Goal: Information Seeking & Learning: Learn about a topic

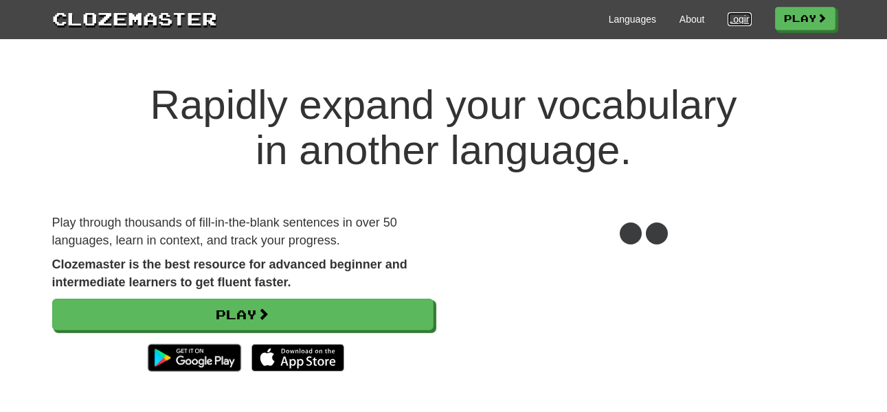
click at [728, 18] on link "Login" at bounding box center [739, 19] width 23 height 14
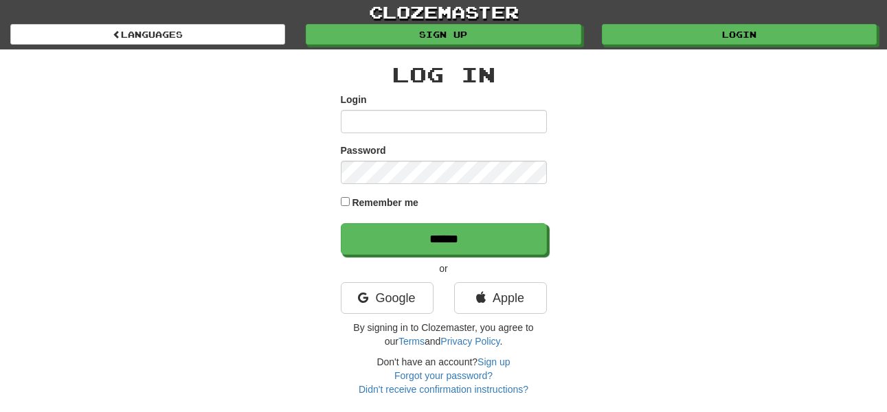
click at [399, 118] on input "Login" at bounding box center [444, 121] width 206 height 23
type input "******"
click at [341, 223] on input "******" at bounding box center [444, 239] width 206 height 32
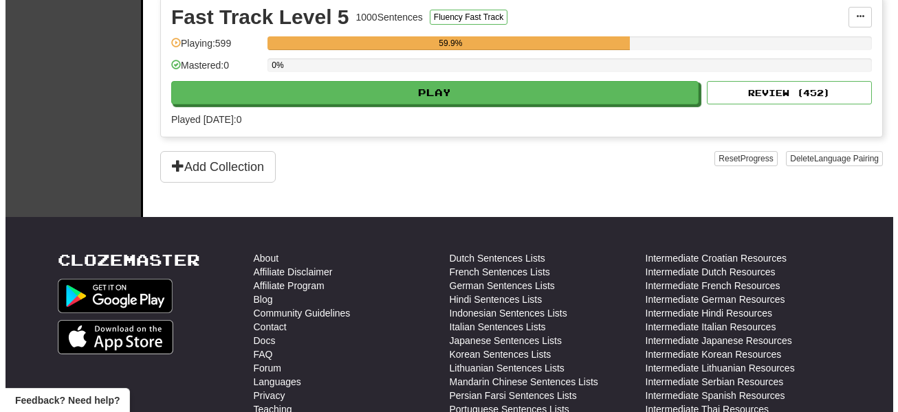
scroll to position [983, 0]
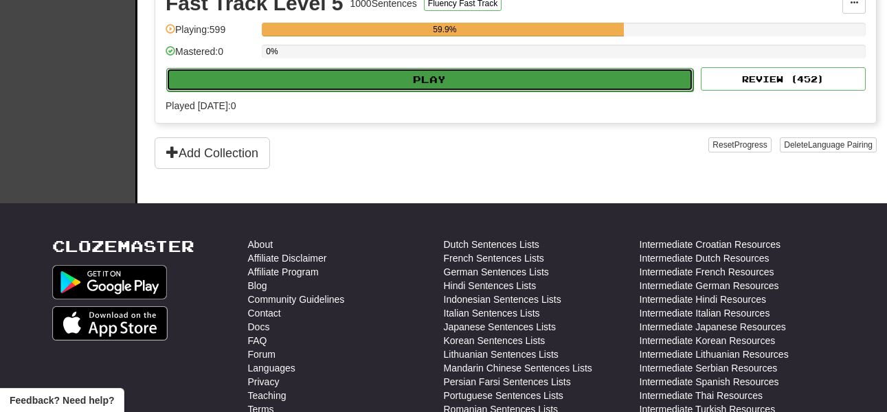
click at [403, 78] on button "Play" at bounding box center [429, 79] width 527 height 23
select select "**"
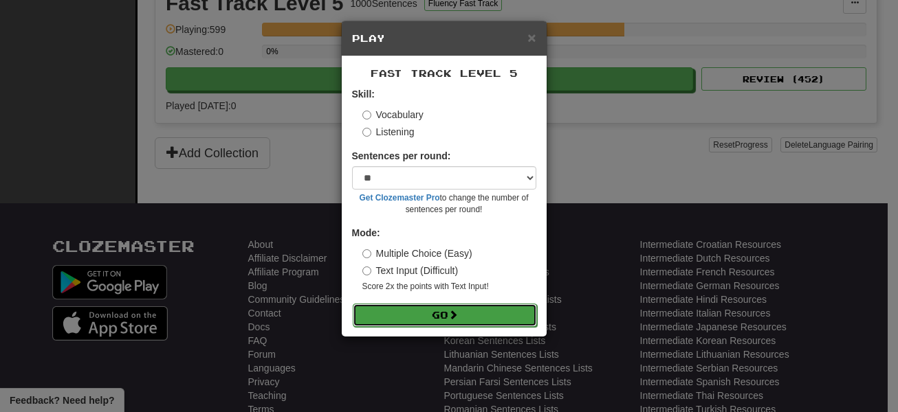
click at [450, 318] on button "Go" at bounding box center [445, 315] width 184 height 23
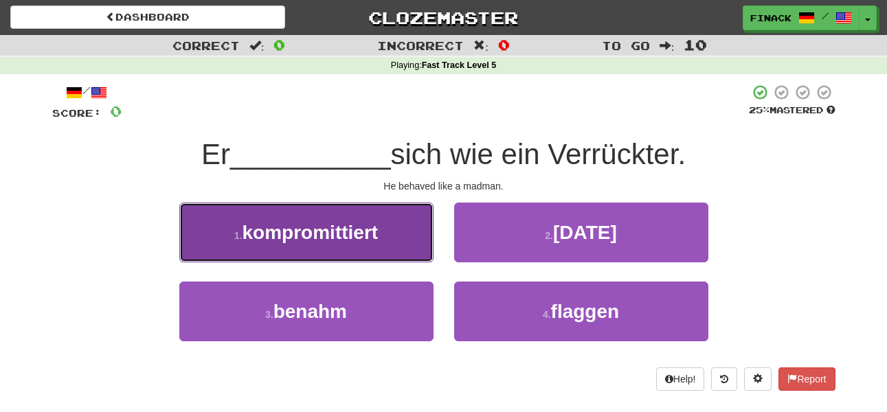
click at [411, 235] on button "1 . kompromittiert" at bounding box center [306, 233] width 254 height 60
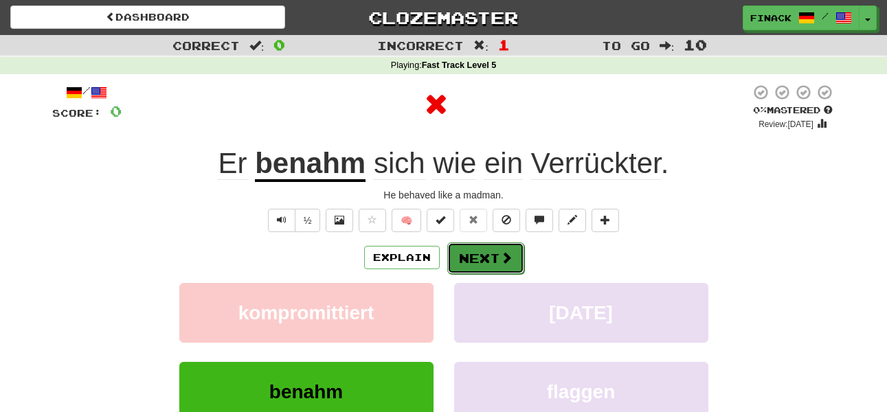
click at [483, 250] on button "Next" at bounding box center [486, 259] width 77 height 32
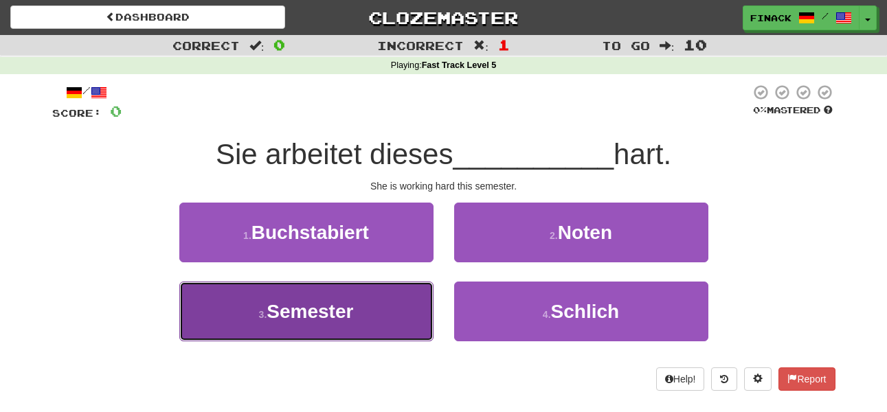
click at [402, 299] on button "3 . Semester" at bounding box center [306, 312] width 254 height 60
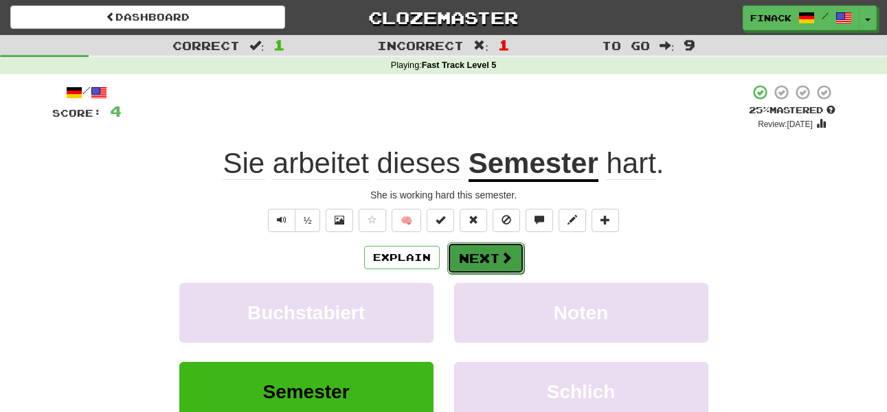
click at [485, 260] on button "Next" at bounding box center [486, 259] width 77 height 32
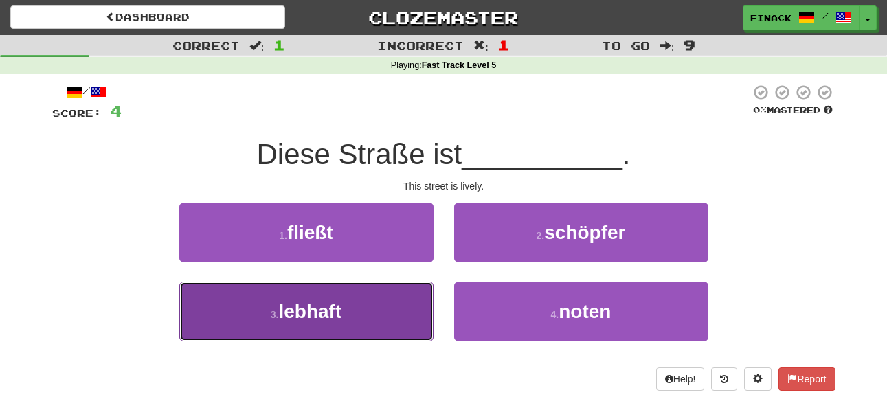
click at [331, 324] on button "3 . lebhaft" at bounding box center [306, 312] width 254 height 60
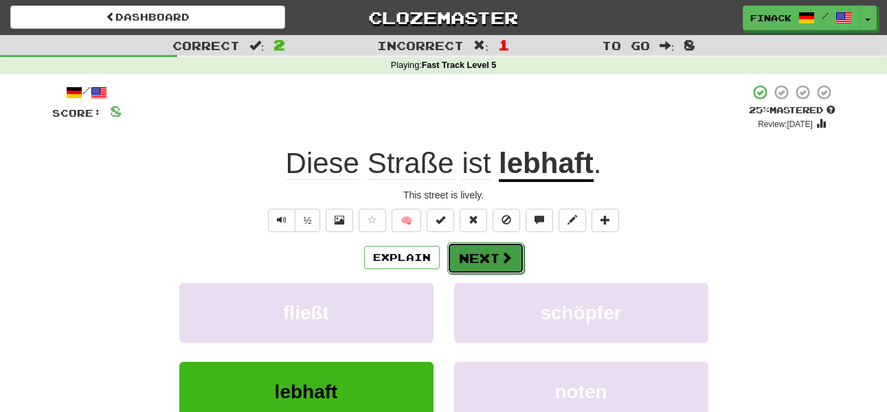
click at [483, 255] on button "Next" at bounding box center [486, 259] width 77 height 32
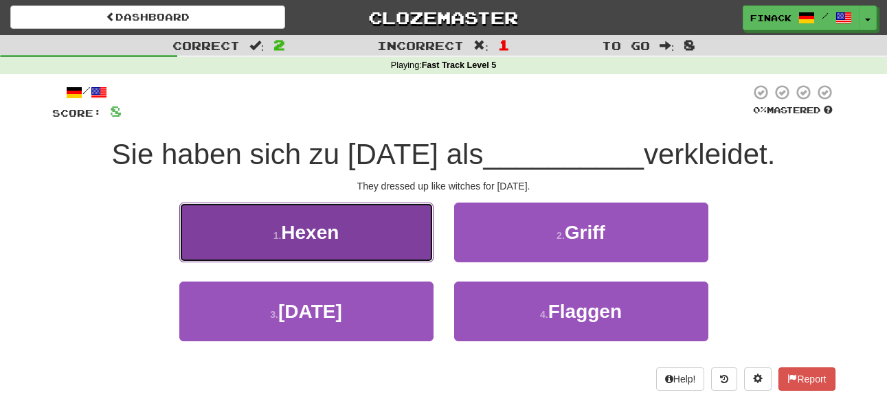
click at [368, 236] on button "1 . Hexen" at bounding box center [306, 233] width 254 height 60
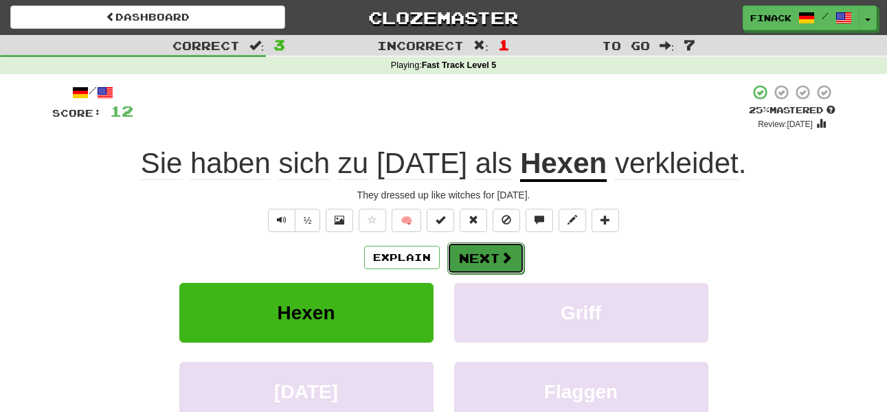
click at [492, 258] on button "Next" at bounding box center [486, 259] width 77 height 32
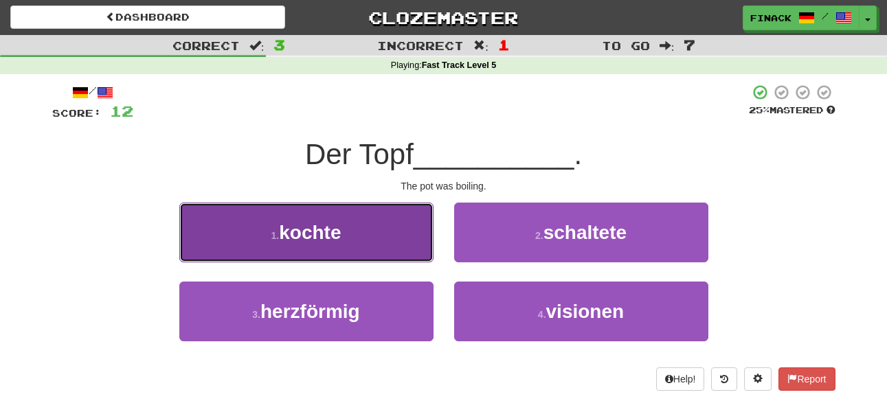
click at [354, 238] on button "1 . kochte" at bounding box center [306, 233] width 254 height 60
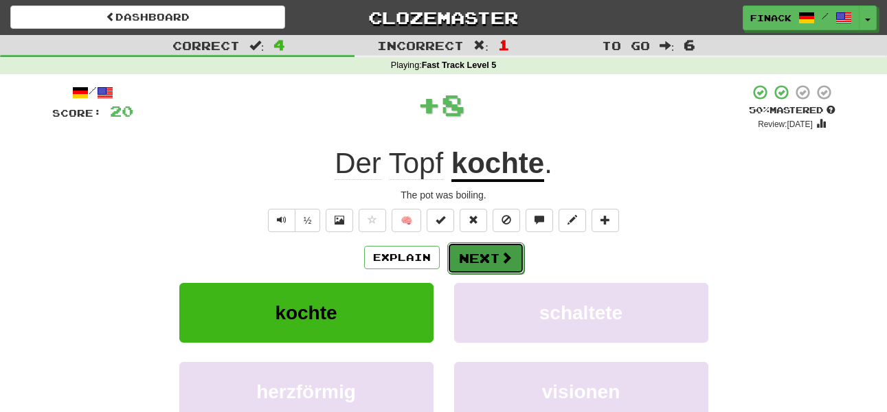
click at [490, 261] on button "Next" at bounding box center [486, 259] width 77 height 32
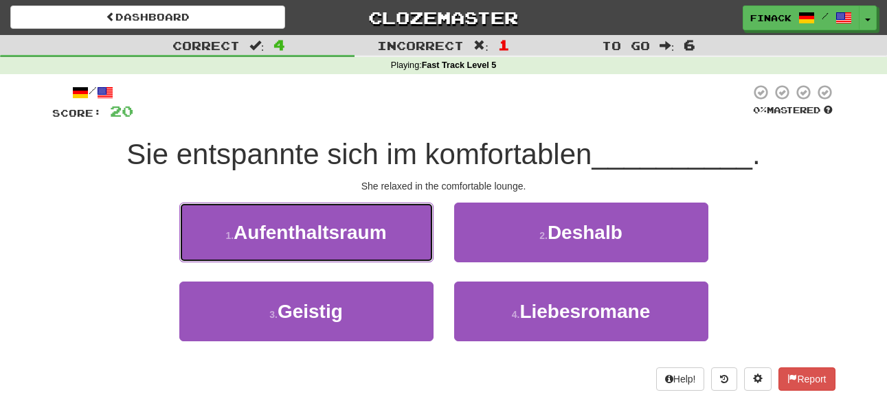
click at [373, 234] on span "Aufenthaltsraum" at bounding box center [310, 232] width 153 height 21
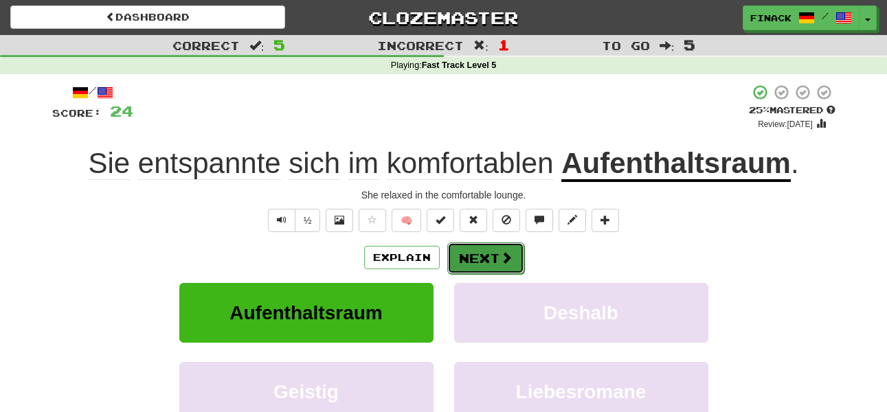
click at [484, 252] on button "Next" at bounding box center [486, 259] width 77 height 32
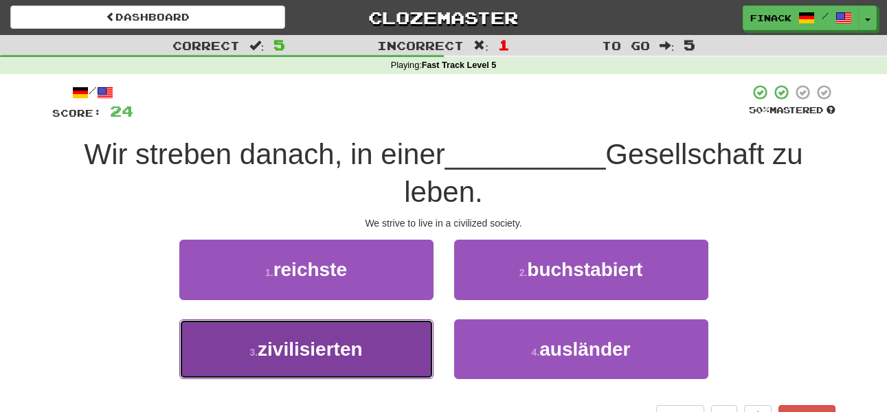
click at [373, 346] on button "3 . zivilisierten" at bounding box center [306, 350] width 254 height 60
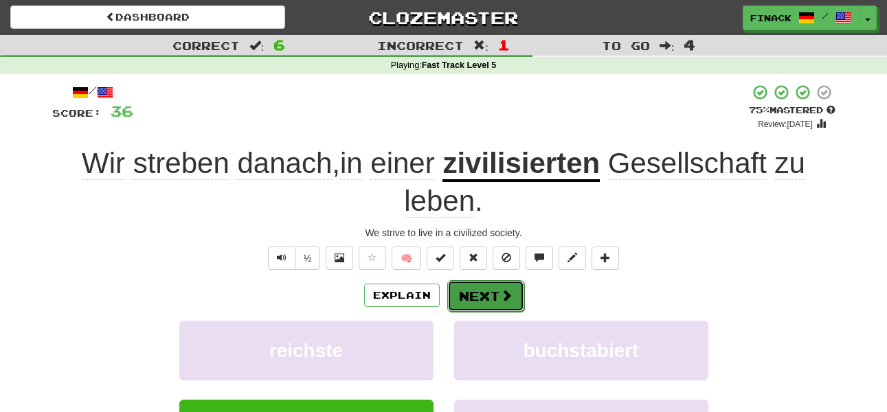
click at [494, 298] on button "Next" at bounding box center [486, 296] width 77 height 32
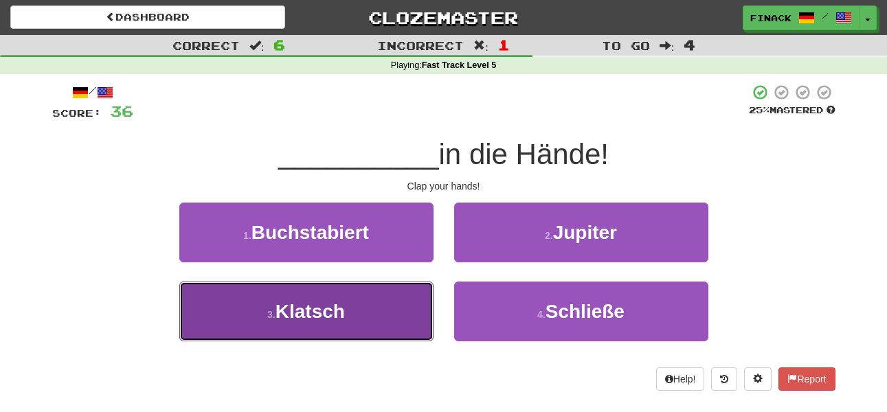
click at [319, 319] on span "Klatsch" at bounding box center [310, 311] width 69 height 21
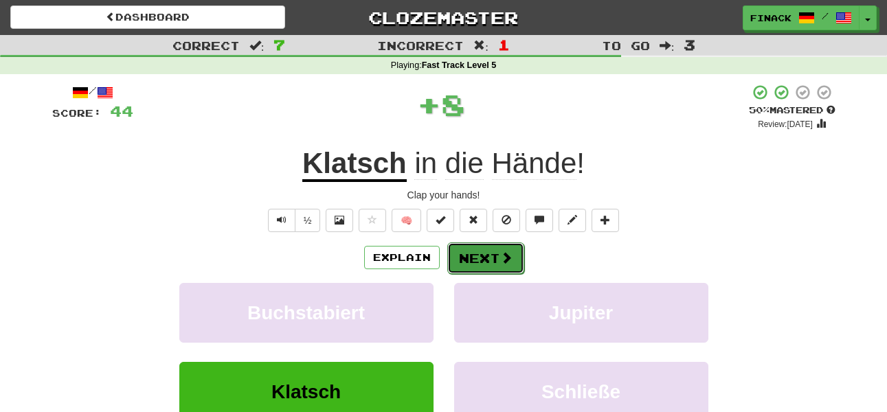
click at [483, 252] on button "Next" at bounding box center [486, 259] width 77 height 32
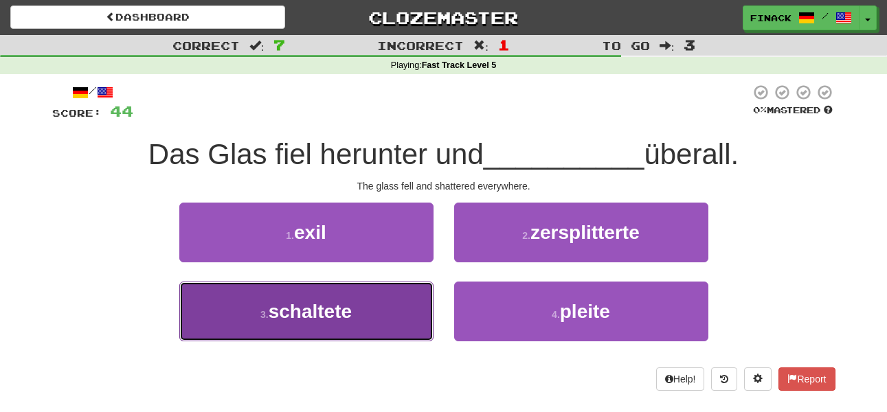
click at [397, 296] on button "3 . schaltete" at bounding box center [306, 312] width 254 height 60
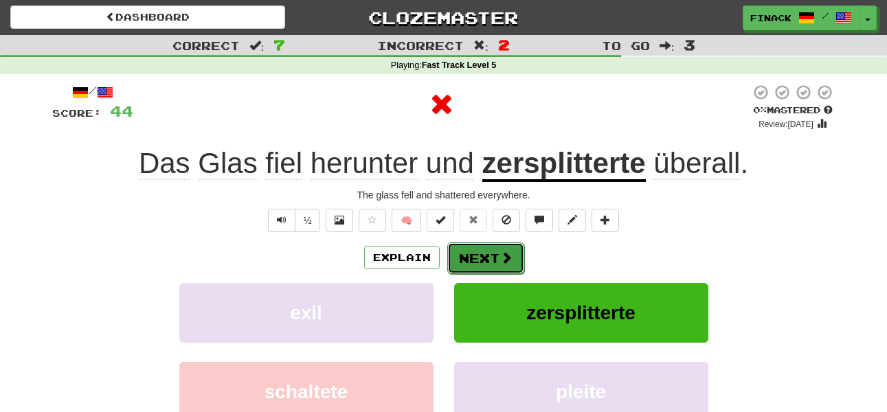
click at [485, 251] on button "Next" at bounding box center [486, 259] width 77 height 32
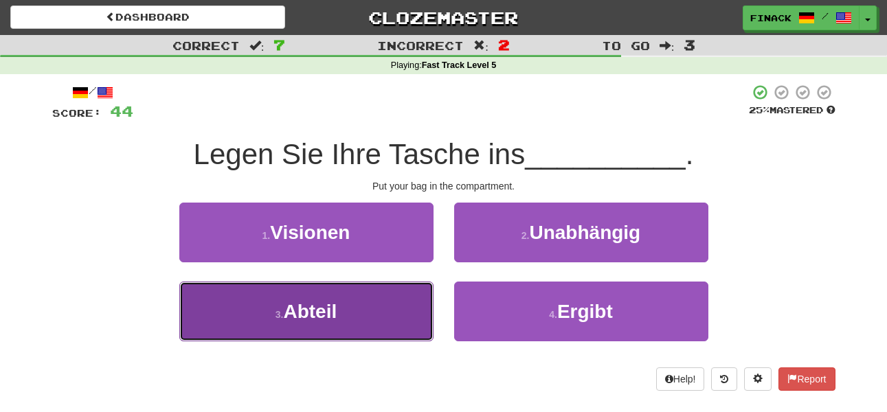
click at [386, 311] on button "3 . Abteil" at bounding box center [306, 312] width 254 height 60
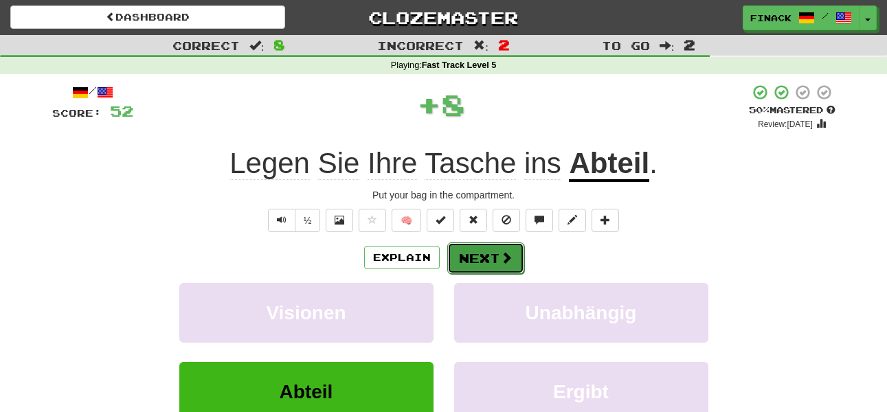
click at [475, 261] on button "Next" at bounding box center [486, 259] width 77 height 32
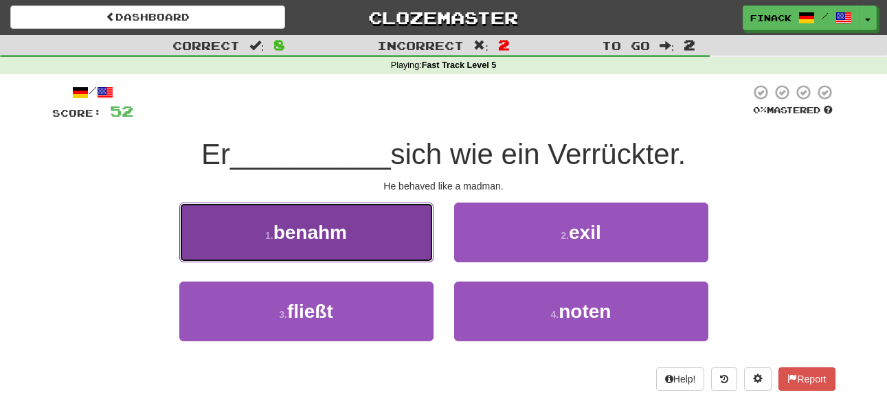
click at [412, 243] on button "1 . benahm" at bounding box center [306, 233] width 254 height 60
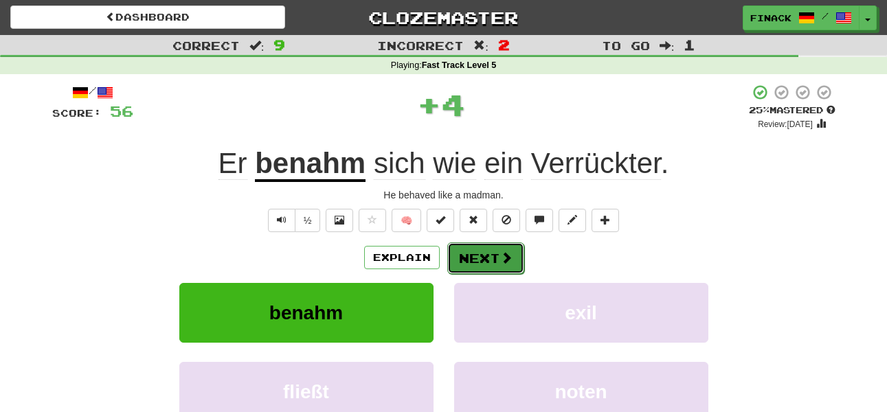
click at [493, 255] on button "Next" at bounding box center [486, 259] width 77 height 32
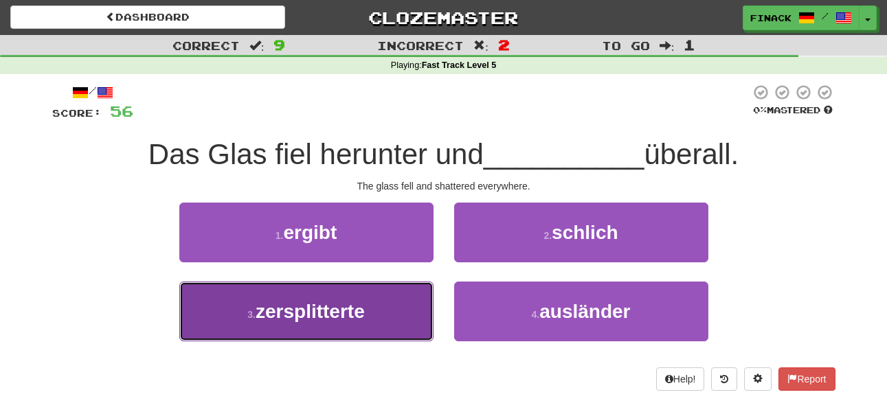
click at [410, 319] on button "3 . zersplitterte" at bounding box center [306, 312] width 254 height 60
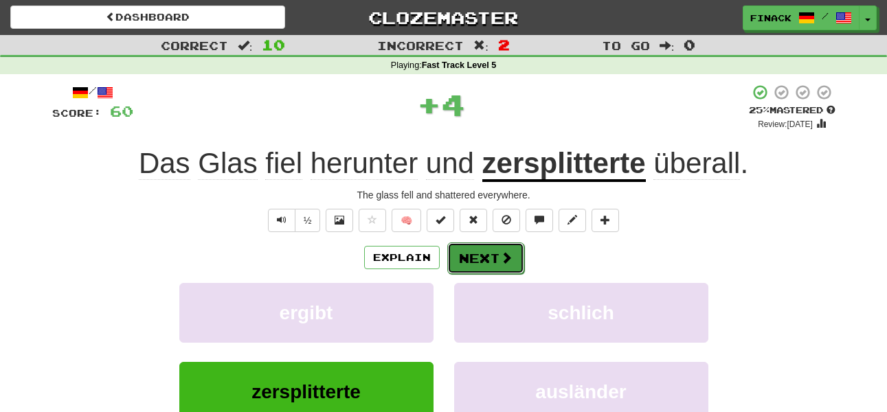
click at [497, 261] on button "Next" at bounding box center [486, 259] width 77 height 32
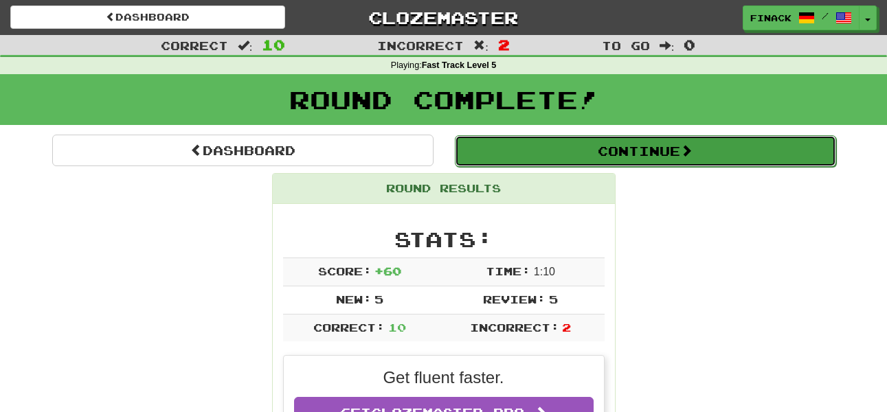
click at [503, 150] on button "Continue" at bounding box center [646, 151] width 382 height 32
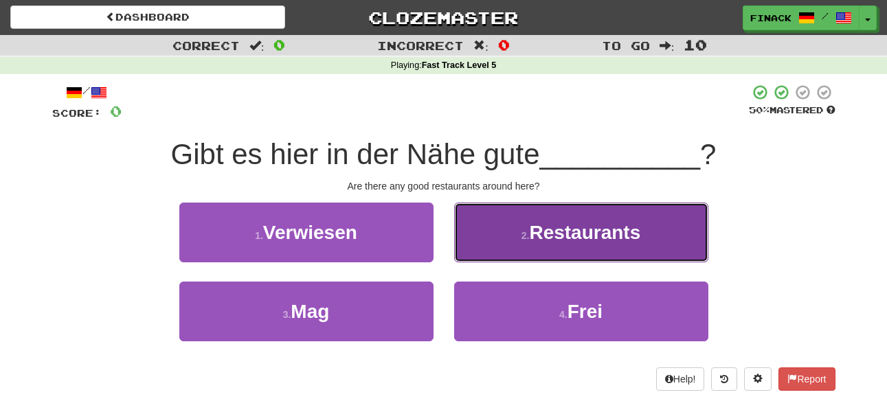
click at [522, 236] on small "2 ." at bounding box center [526, 235] width 8 height 11
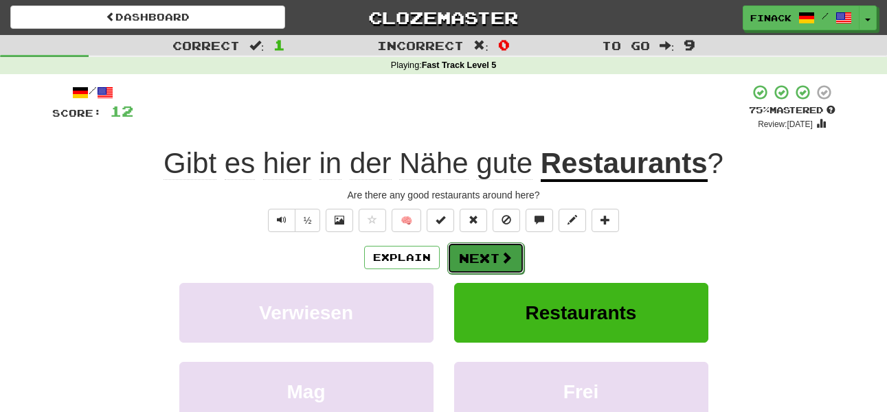
click at [474, 255] on button "Next" at bounding box center [486, 259] width 77 height 32
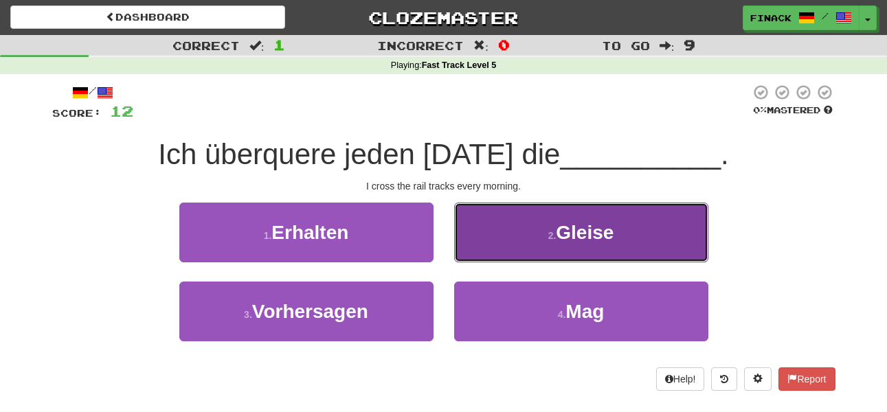
click at [537, 228] on button "2 . Gleise" at bounding box center [581, 233] width 254 height 60
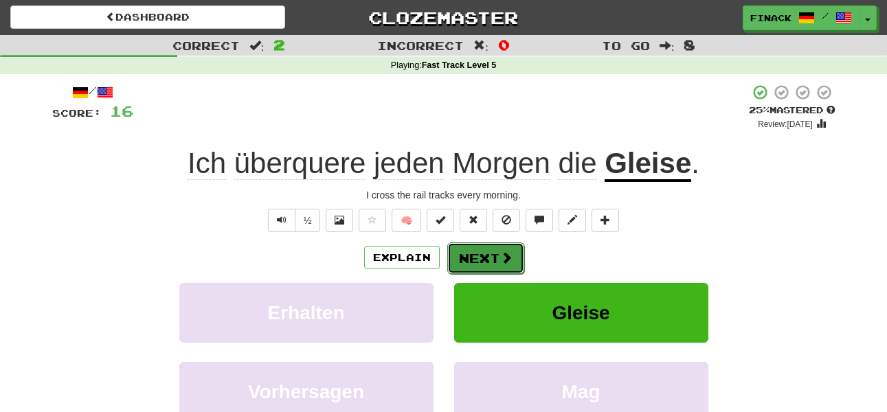
click at [465, 263] on button "Next" at bounding box center [486, 259] width 77 height 32
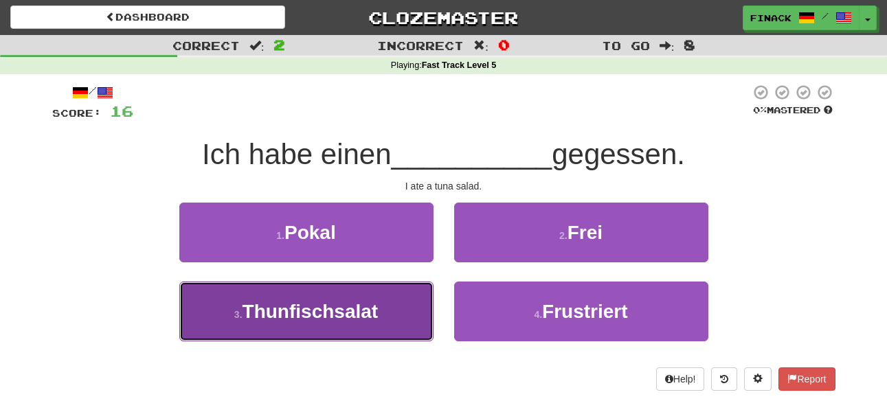
click at [385, 312] on button "3 . Thunfischsalat" at bounding box center [306, 312] width 254 height 60
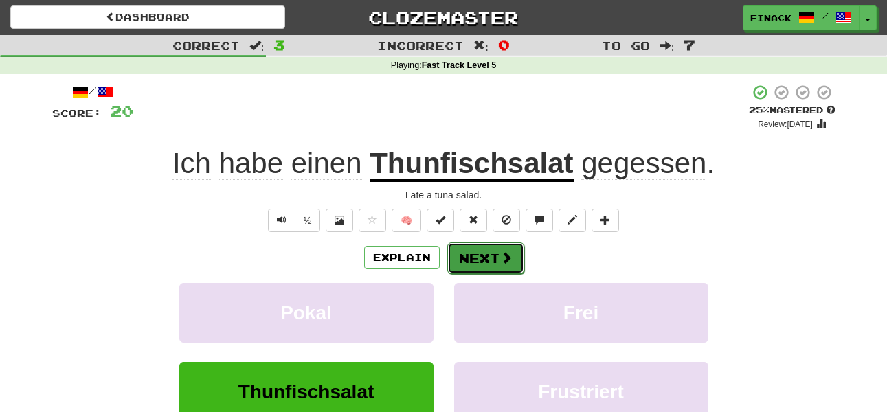
click at [504, 271] on button "Next" at bounding box center [486, 259] width 77 height 32
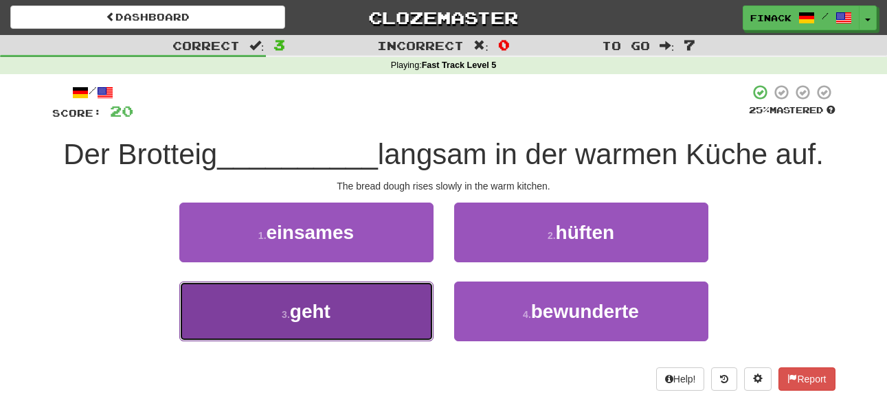
click at [404, 300] on button "3 . geht" at bounding box center [306, 312] width 254 height 60
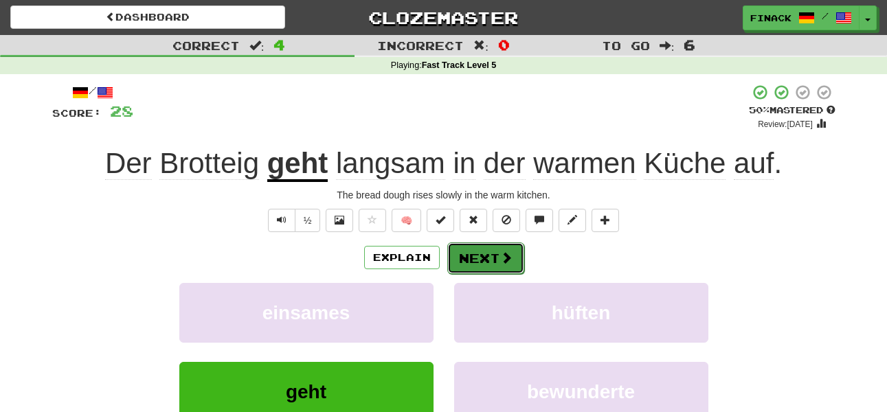
click at [484, 256] on button "Next" at bounding box center [486, 259] width 77 height 32
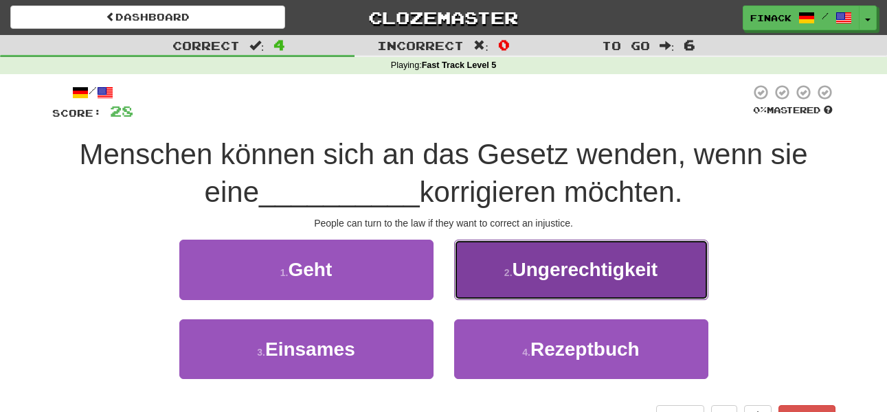
click at [486, 274] on button "2 . Ungerechtigkeit" at bounding box center [581, 270] width 254 height 60
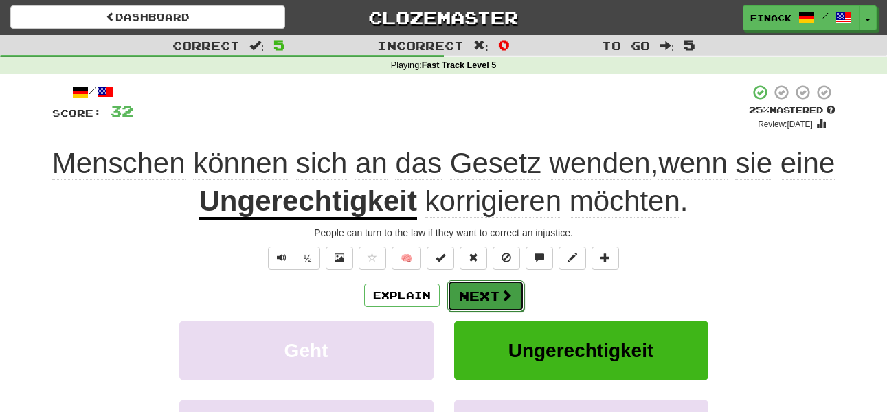
click at [503, 295] on span at bounding box center [506, 295] width 12 height 12
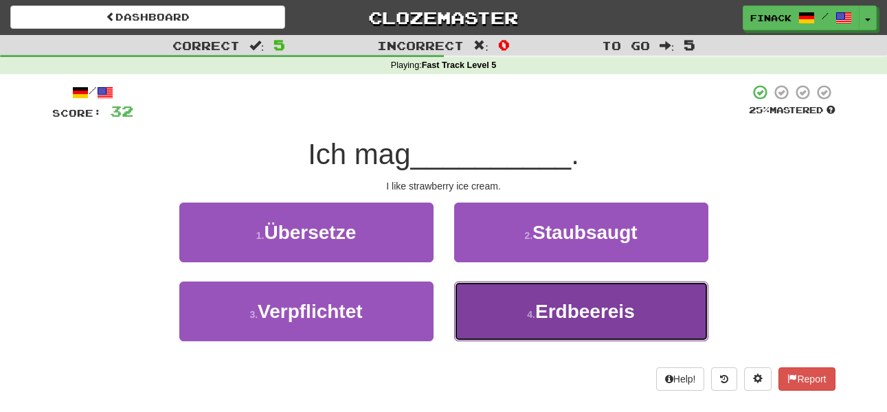
click at [531, 331] on button "4 . Erdbeereis" at bounding box center [581, 312] width 254 height 60
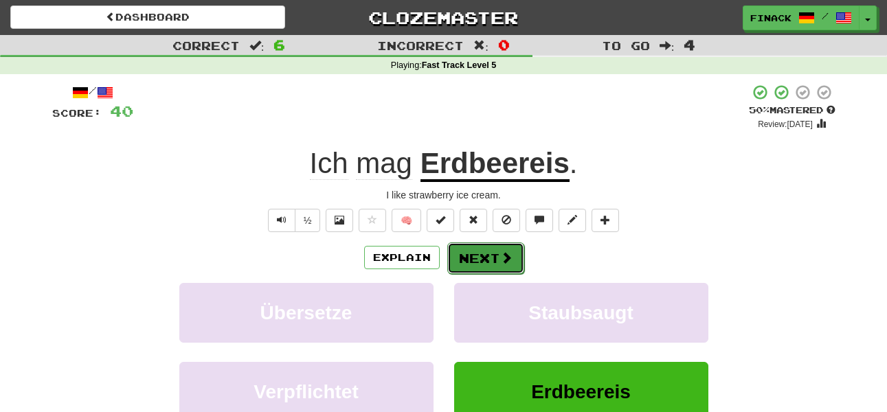
click at [514, 248] on button "Next" at bounding box center [486, 259] width 77 height 32
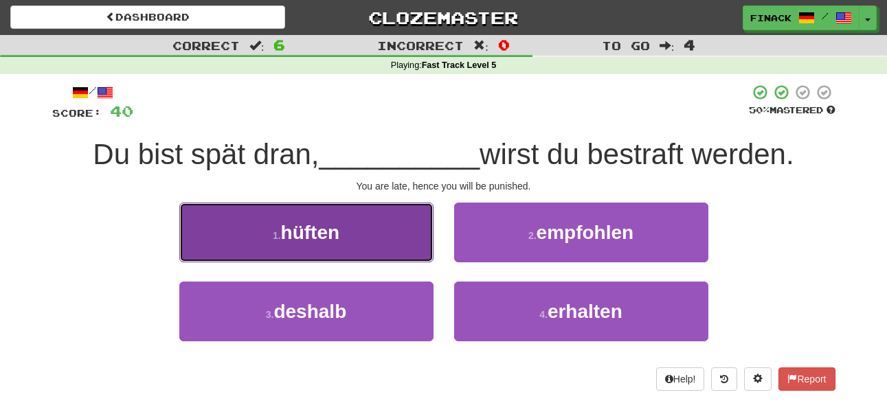
click at [356, 253] on button "1 . hüften" at bounding box center [306, 233] width 254 height 60
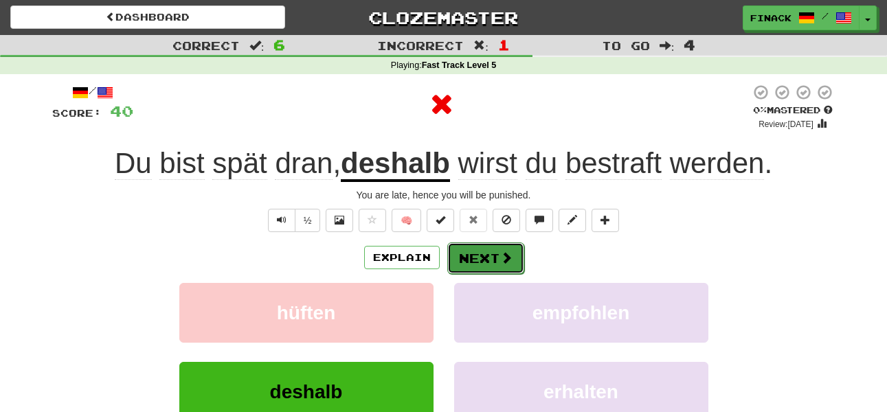
click at [476, 253] on button "Next" at bounding box center [486, 259] width 77 height 32
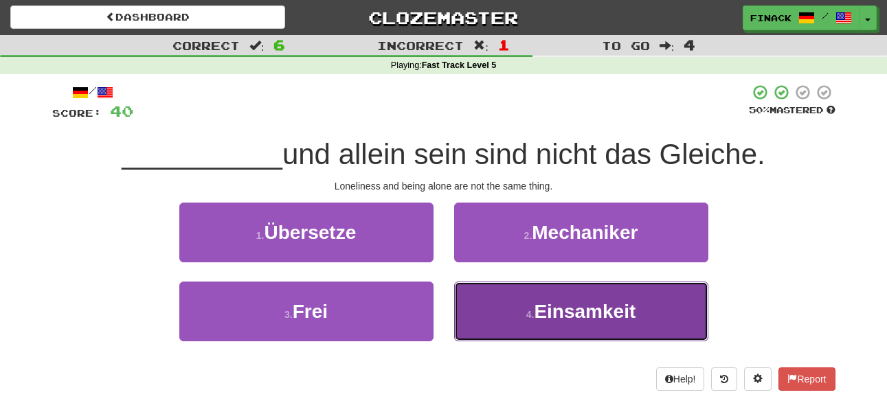
click at [518, 315] on button "4 . Einsamkeit" at bounding box center [581, 312] width 254 height 60
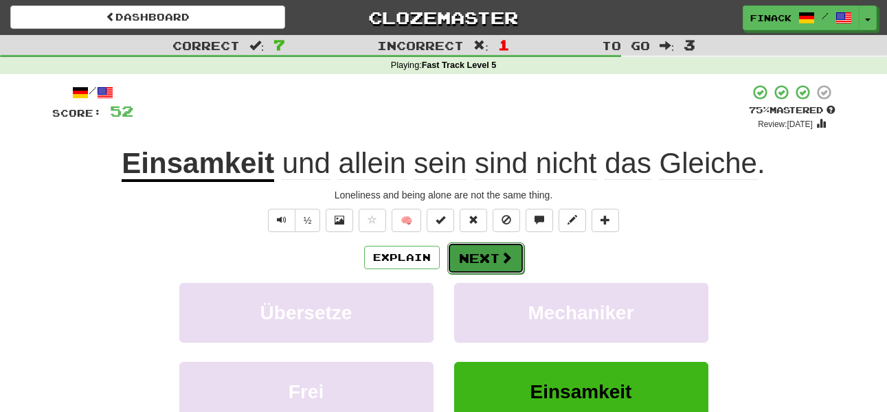
click at [493, 257] on button "Next" at bounding box center [486, 259] width 77 height 32
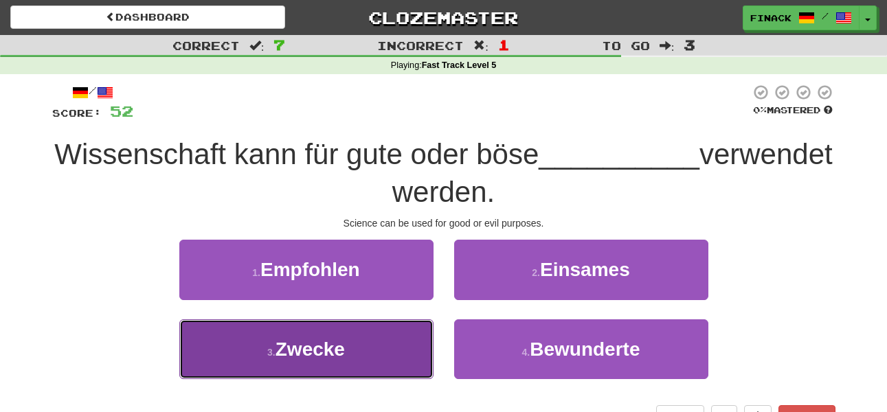
click at [377, 335] on button "3 . Zwecke" at bounding box center [306, 350] width 254 height 60
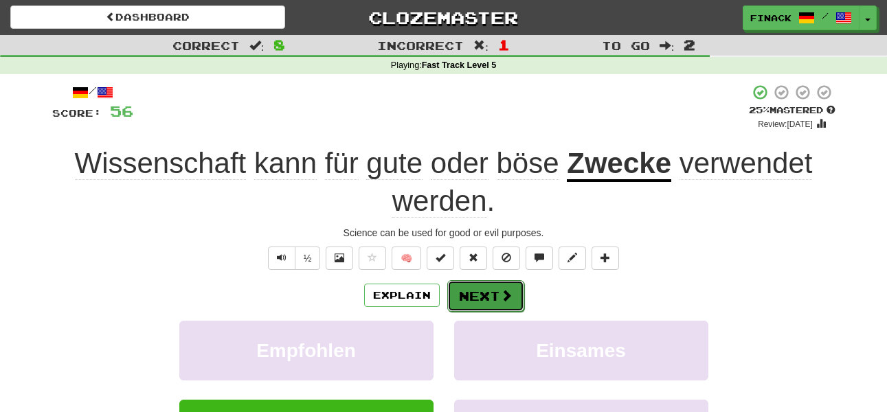
click at [480, 291] on button "Next" at bounding box center [486, 296] width 77 height 32
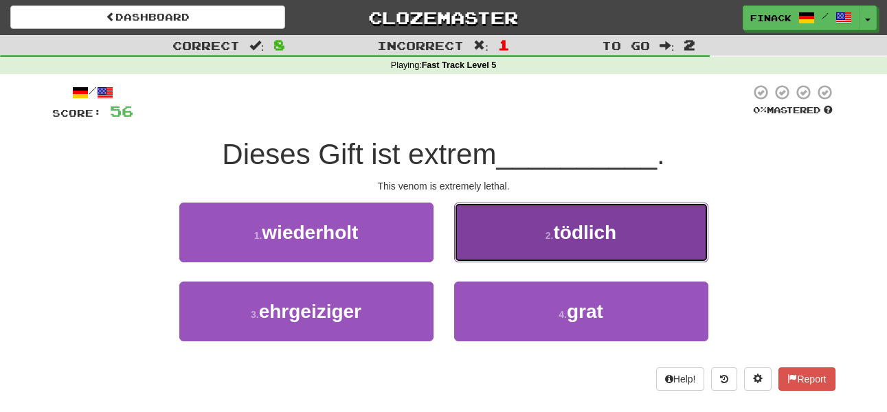
click at [511, 232] on button "2 . tödlich" at bounding box center [581, 233] width 254 height 60
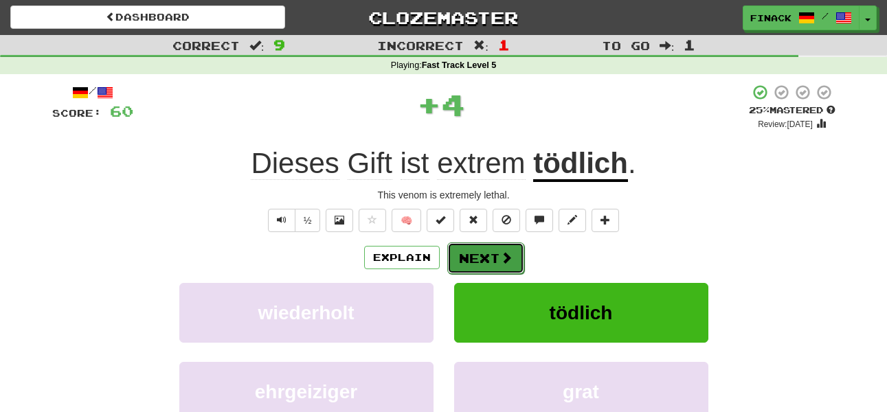
click at [483, 258] on button "Next" at bounding box center [486, 259] width 77 height 32
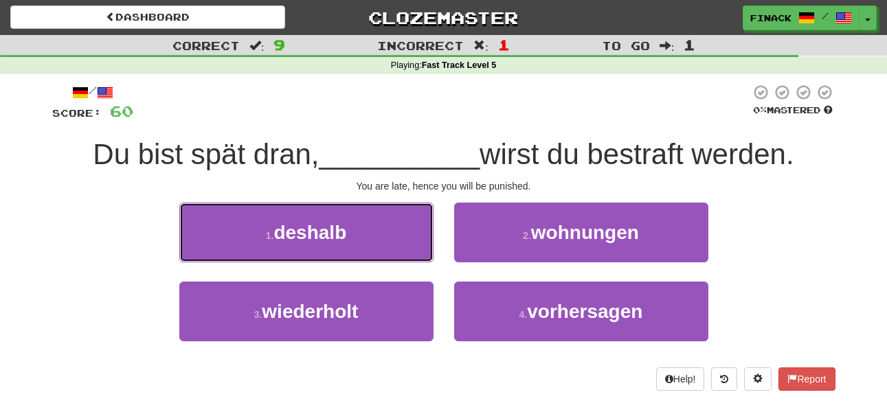
click at [343, 234] on span "deshalb" at bounding box center [310, 232] width 73 height 21
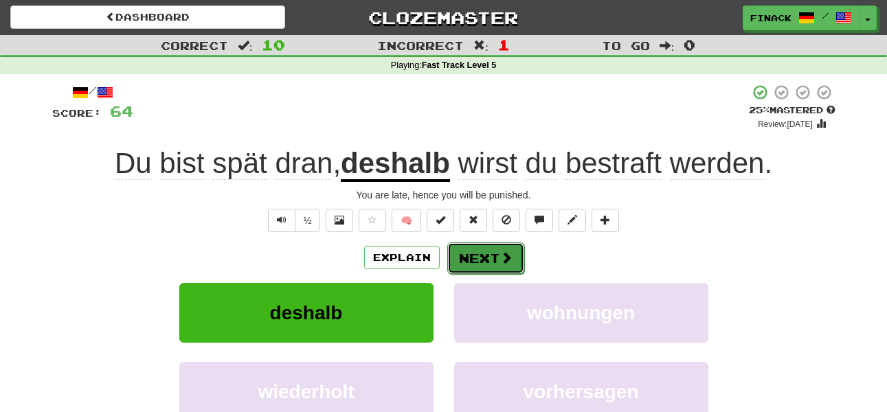
click at [494, 258] on button "Next" at bounding box center [486, 259] width 77 height 32
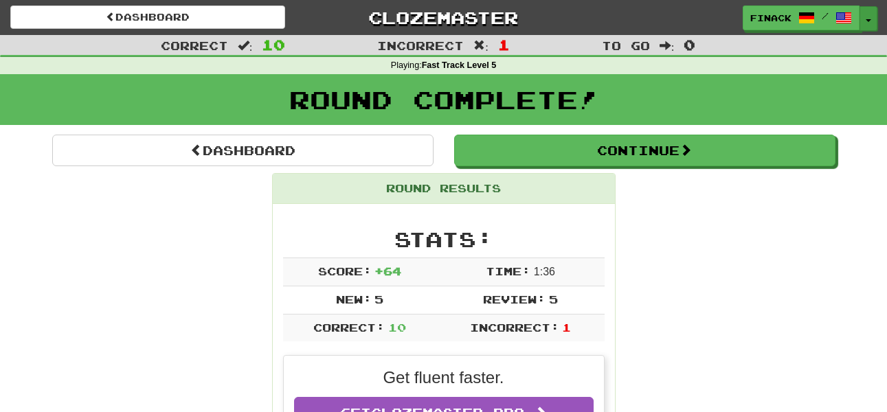
click at [865, 17] on button "Toggle Dropdown" at bounding box center [869, 18] width 18 height 25
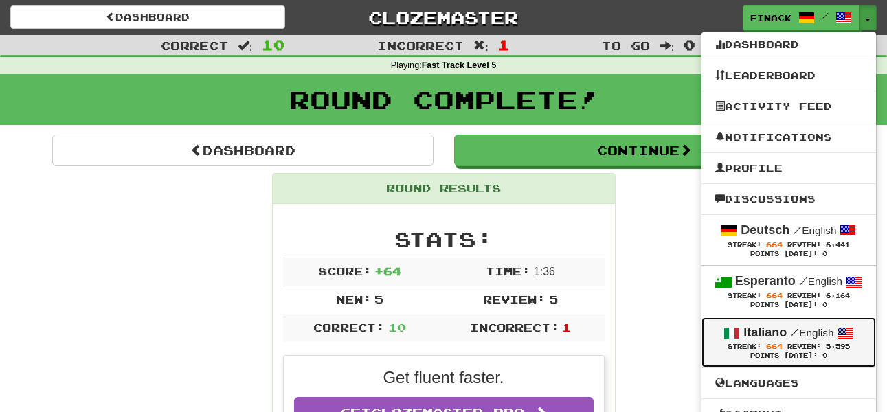
drag, startPoint x: 800, startPoint y: 335, endPoint x: 391, endPoint y: 107, distance: 467.8
click at [798, 335] on small "/ English" at bounding box center [812, 333] width 43 height 12
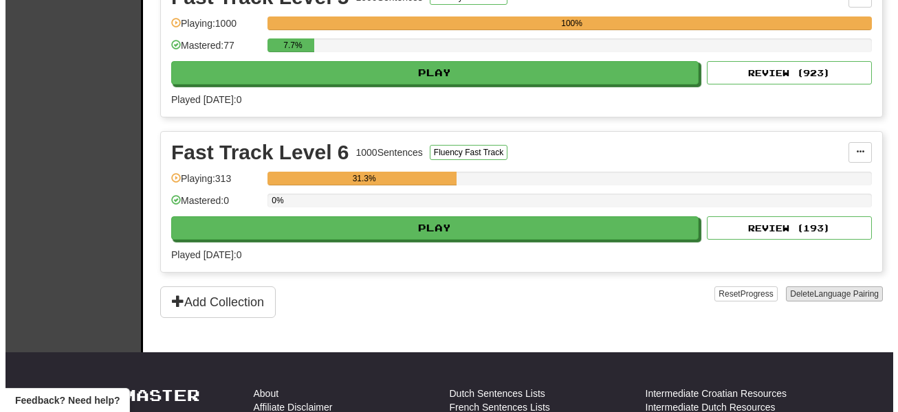
scroll to position [1002, 0]
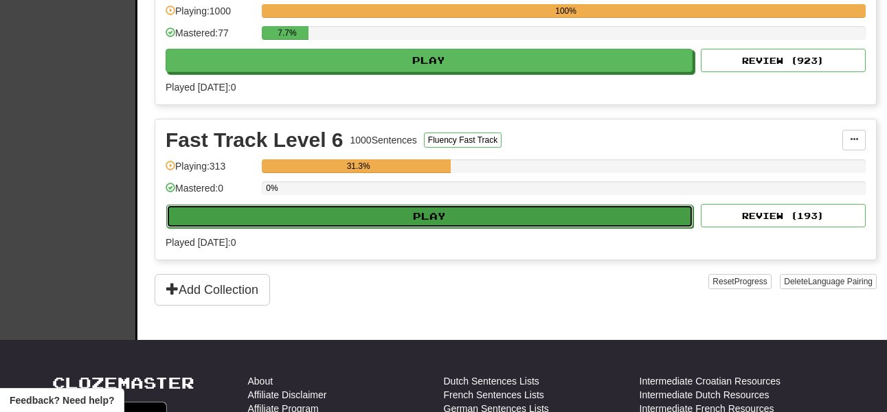
click at [465, 210] on button "Play" at bounding box center [429, 216] width 527 height 23
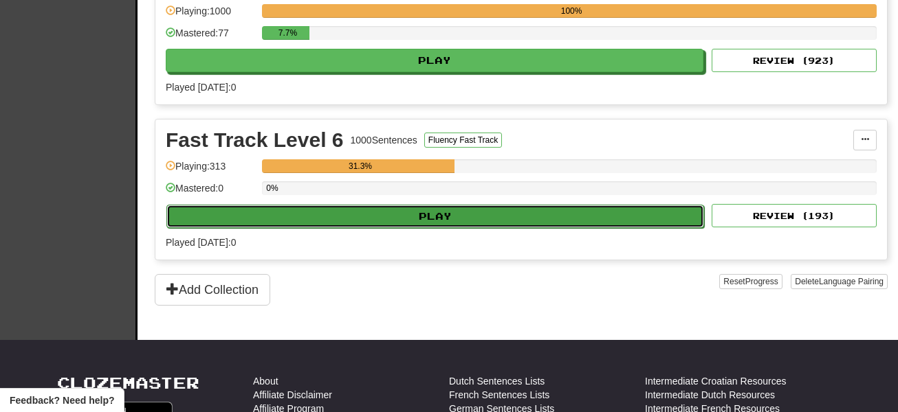
select select "**"
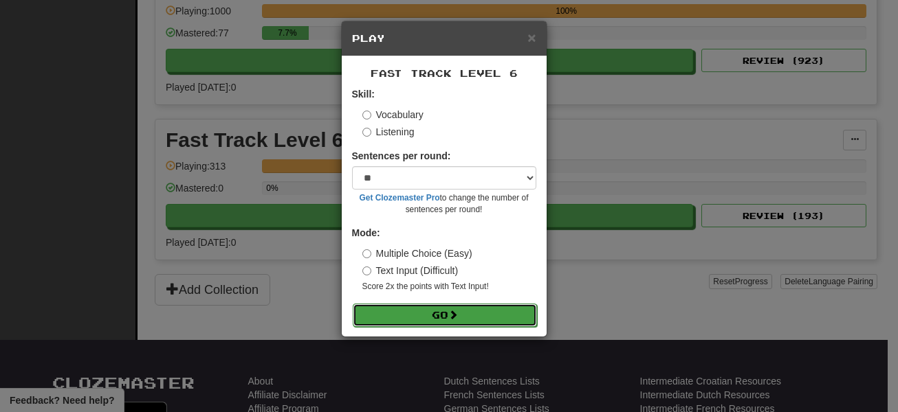
click at [423, 313] on button "Go" at bounding box center [445, 315] width 184 height 23
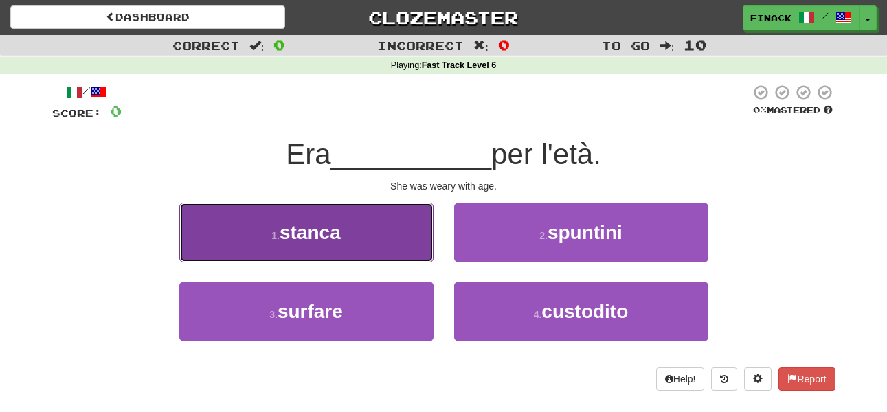
click at [357, 225] on button "1 . [GEOGRAPHIC_DATA]" at bounding box center [306, 233] width 254 height 60
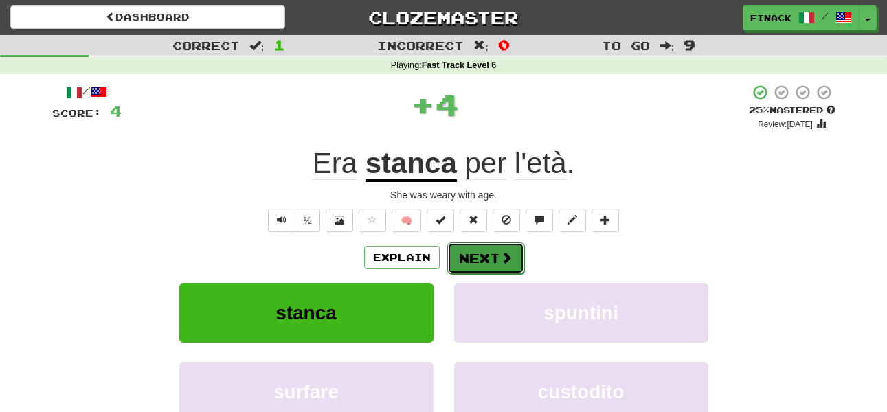
click at [492, 255] on button "Next" at bounding box center [486, 259] width 77 height 32
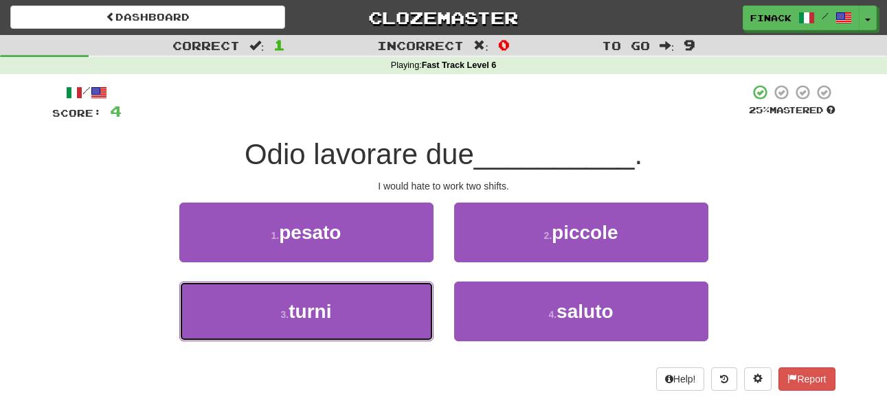
drag, startPoint x: 355, startPoint y: 312, endPoint x: 349, endPoint y: 185, distance: 127.3
click at [355, 312] on button "3 . turni" at bounding box center [306, 312] width 254 height 60
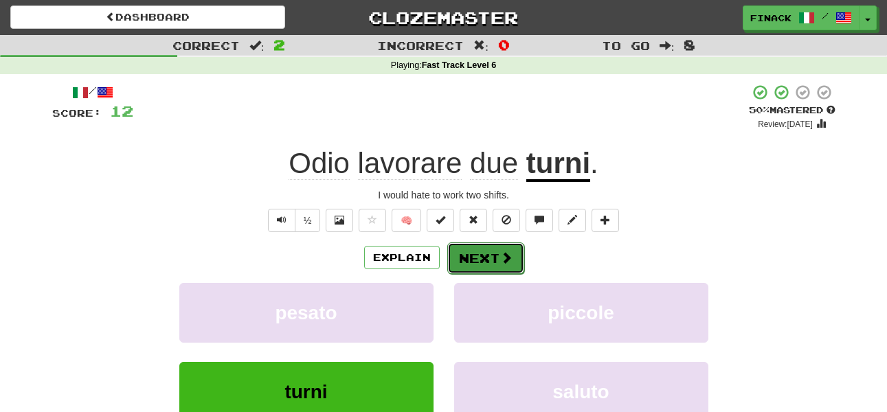
click at [495, 260] on button "Next" at bounding box center [486, 259] width 77 height 32
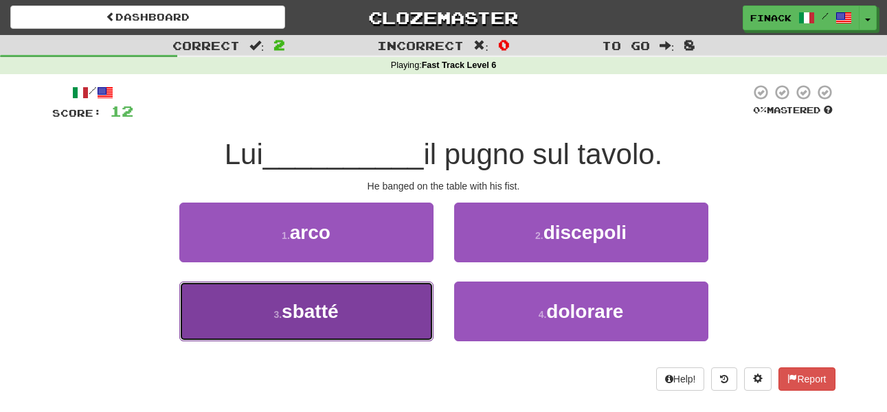
click at [375, 305] on button "3 . [GEOGRAPHIC_DATA]" at bounding box center [306, 312] width 254 height 60
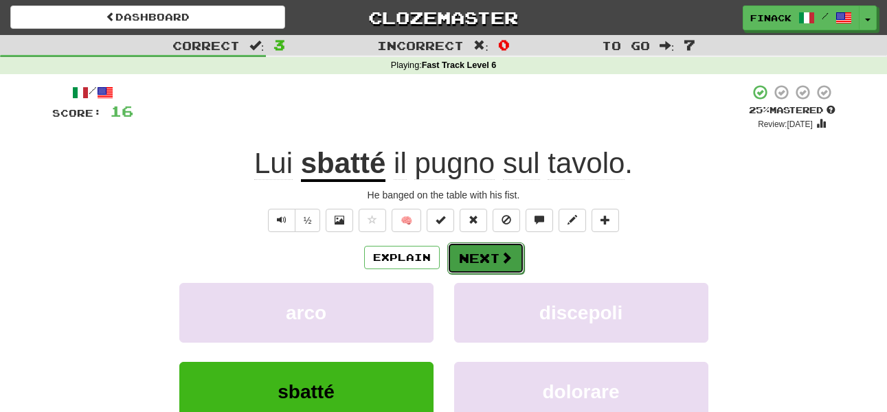
click at [489, 261] on button "Next" at bounding box center [486, 259] width 77 height 32
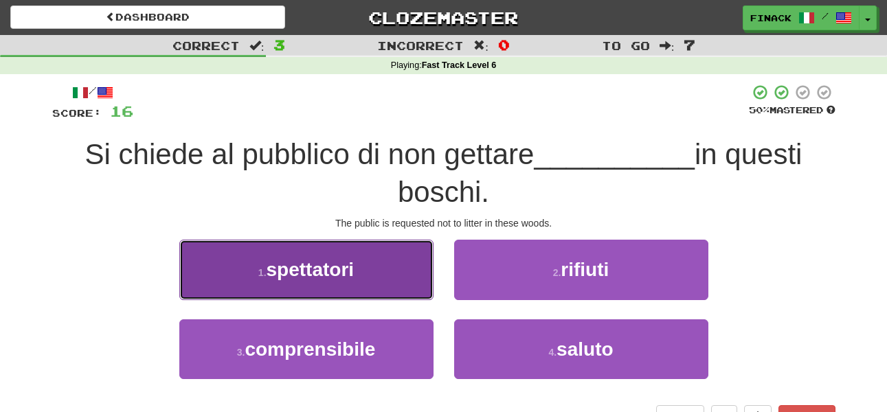
click at [371, 272] on button "1 . spettatori" at bounding box center [306, 270] width 254 height 60
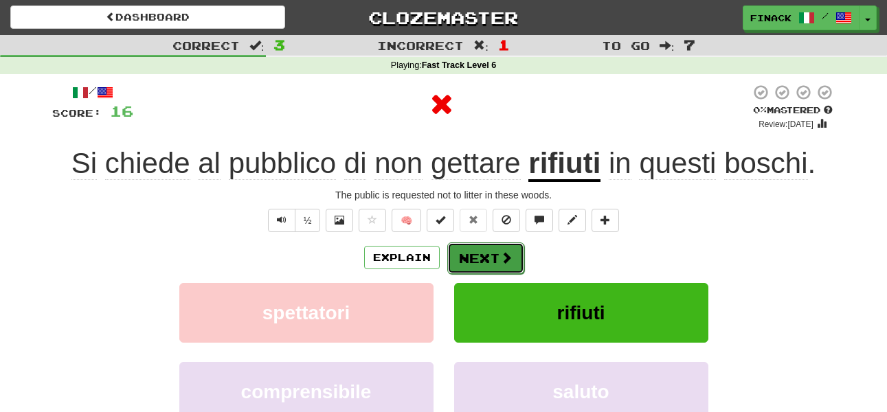
click at [471, 264] on button "Next" at bounding box center [486, 259] width 77 height 32
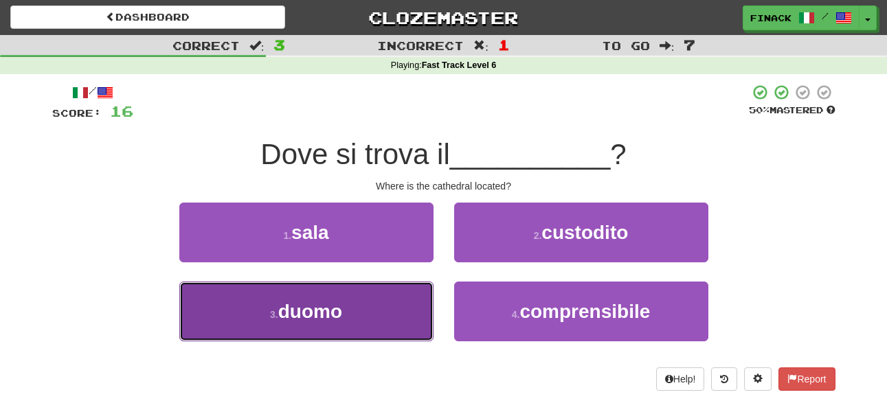
click at [401, 311] on button "3 . duomo" at bounding box center [306, 312] width 254 height 60
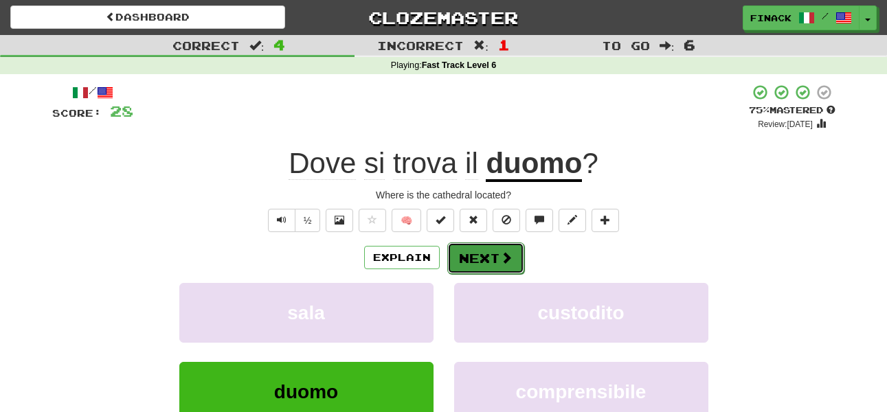
click at [475, 259] on button "Next" at bounding box center [486, 259] width 77 height 32
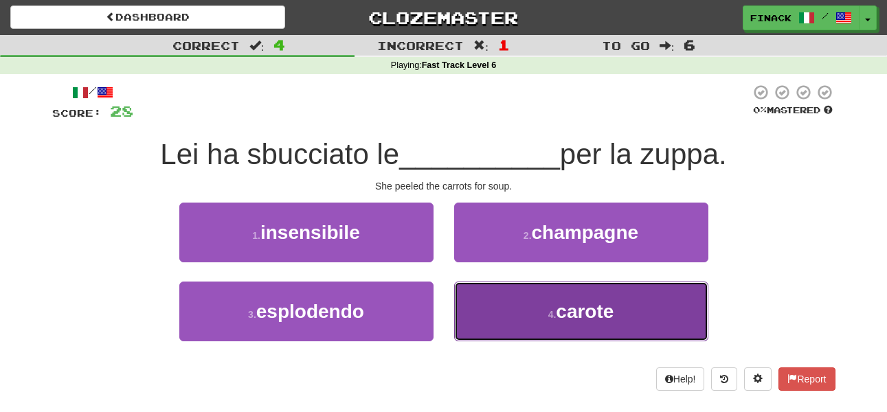
click at [517, 310] on button "4 . carote" at bounding box center [581, 312] width 254 height 60
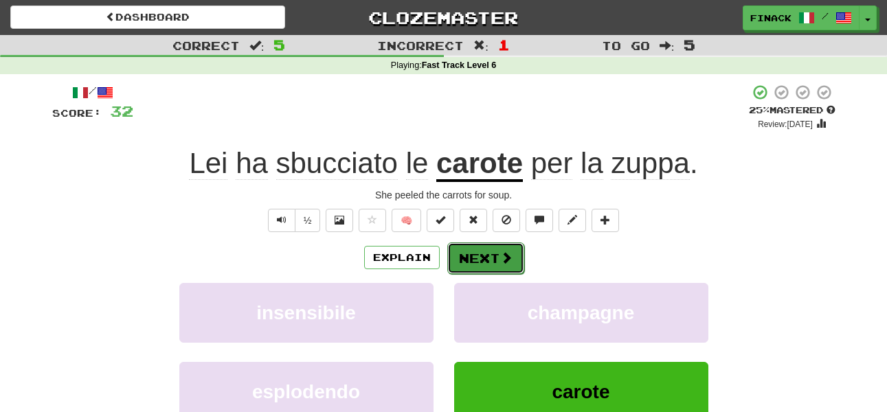
click at [477, 256] on button "Next" at bounding box center [486, 259] width 77 height 32
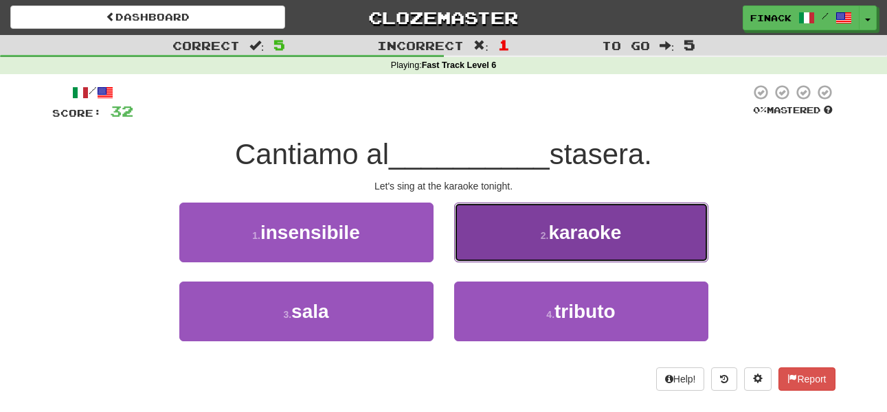
click at [508, 252] on button "2 . karaoke" at bounding box center [581, 233] width 254 height 60
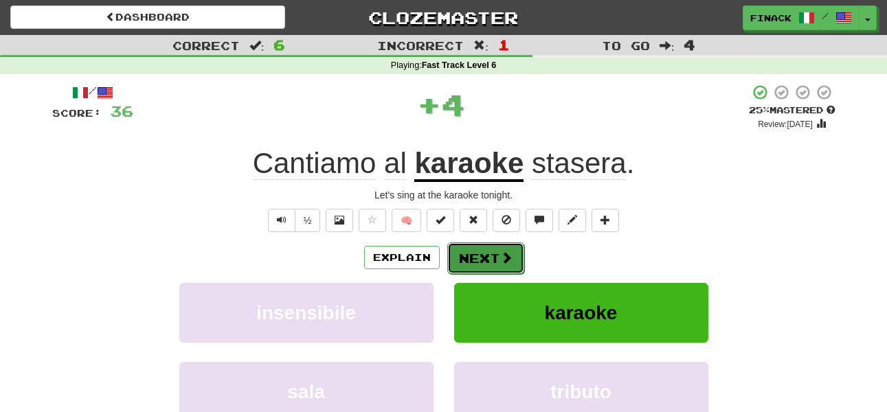
click at [468, 243] on button "Next" at bounding box center [486, 259] width 77 height 32
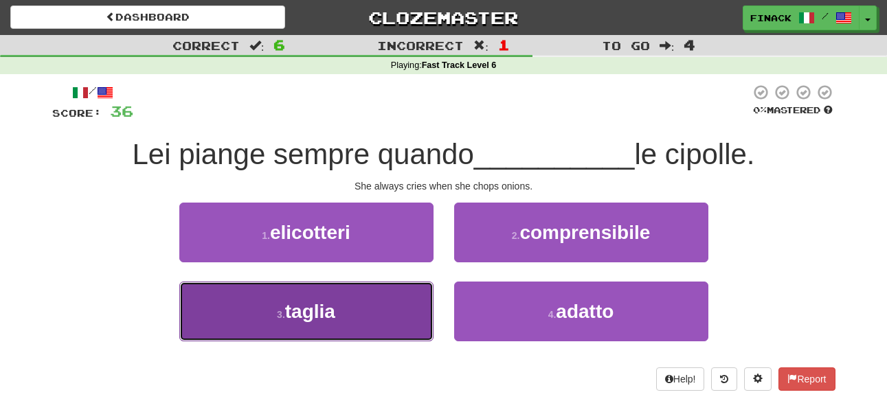
click at [360, 327] on button "3 . [GEOGRAPHIC_DATA]" at bounding box center [306, 312] width 254 height 60
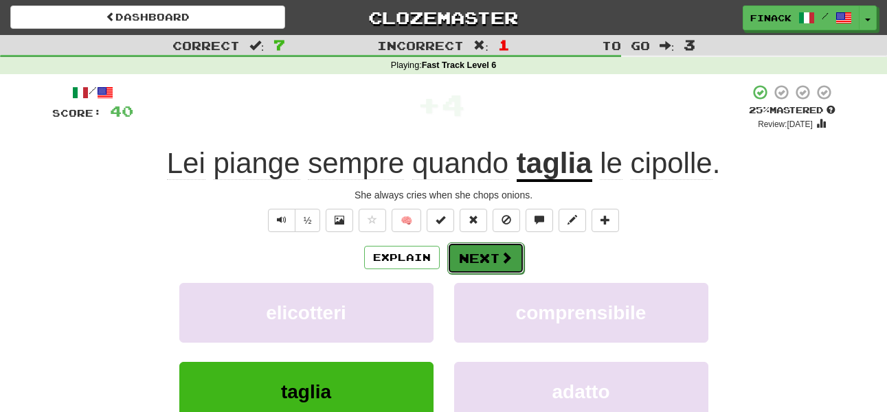
click at [478, 258] on button "Next" at bounding box center [486, 259] width 77 height 32
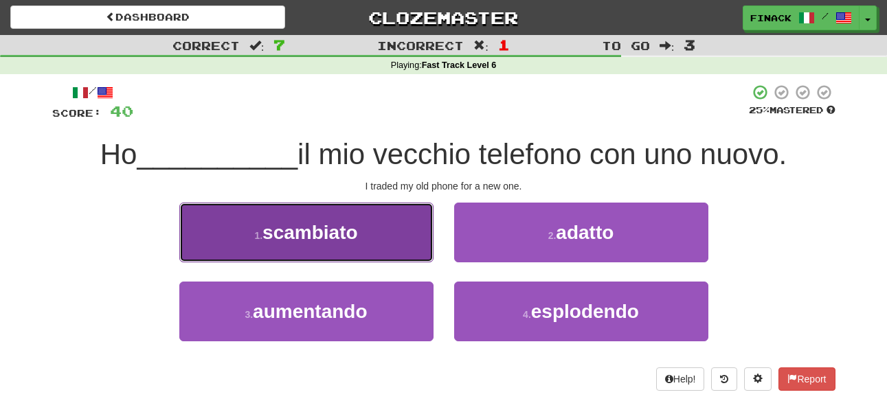
click at [385, 232] on button "1 . scambiato" at bounding box center [306, 233] width 254 height 60
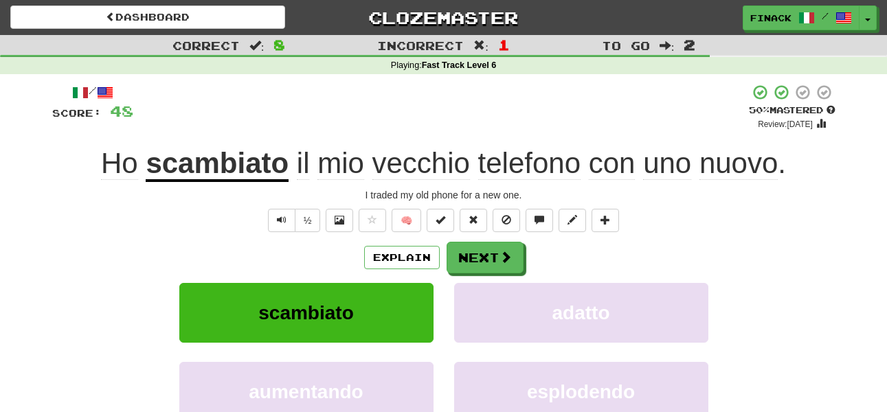
click at [494, 241] on div "/ Score: 48 + 8 50 % Mastered Review: [DATE] Ho scambiato il mio vecchio telefo…" at bounding box center [444, 288] width 784 height 408
click at [492, 254] on button "Next" at bounding box center [486, 259] width 77 height 32
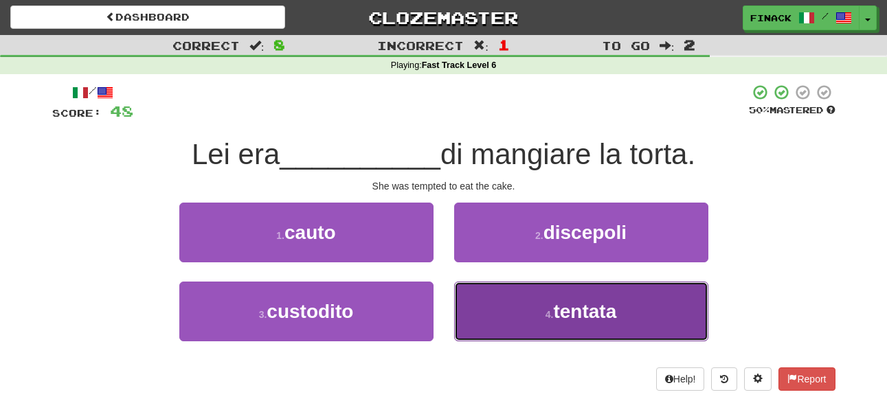
click at [533, 313] on button "4 . tentata" at bounding box center [581, 312] width 254 height 60
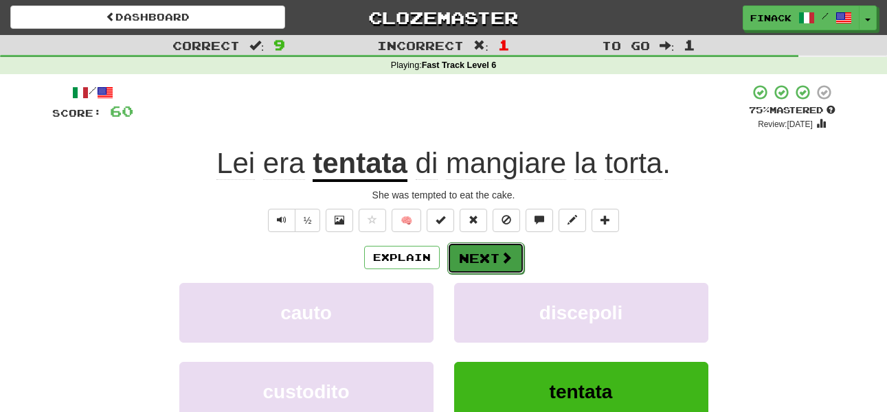
click at [514, 265] on button "Next" at bounding box center [486, 259] width 77 height 32
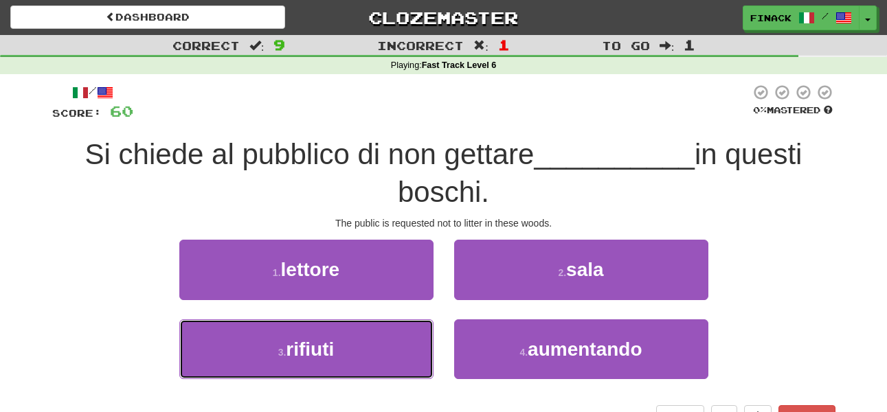
click at [367, 364] on button "3 . rifiuti" at bounding box center [306, 350] width 254 height 60
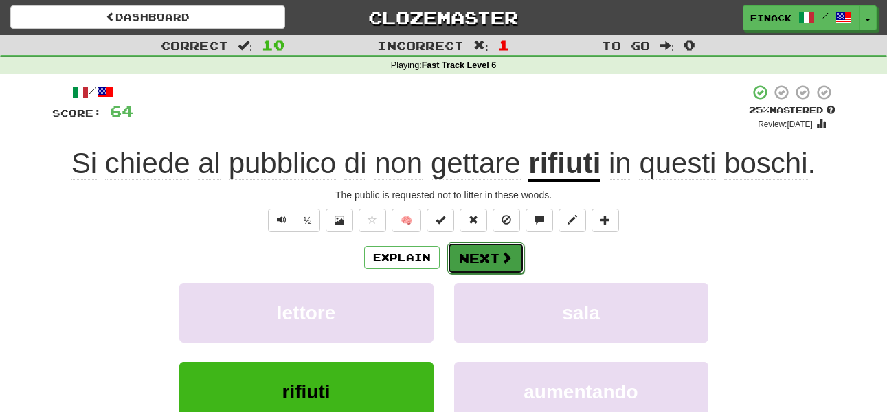
click at [475, 253] on button "Next" at bounding box center [486, 259] width 77 height 32
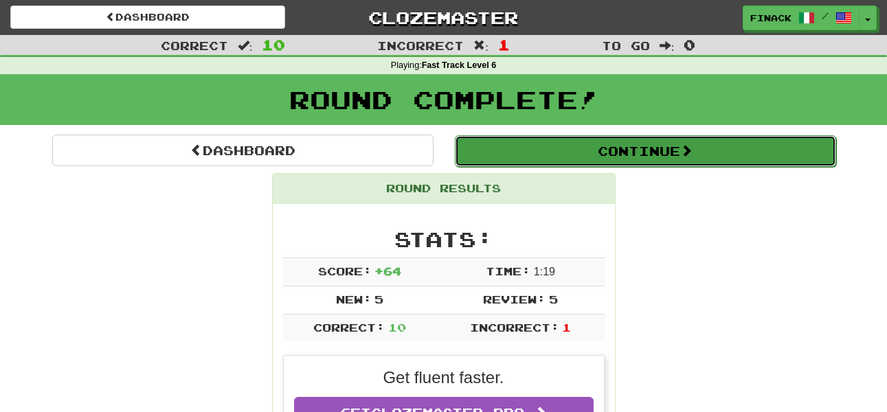
click at [502, 151] on button "Continue" at bounding box center [646, 151] width 382 height 32
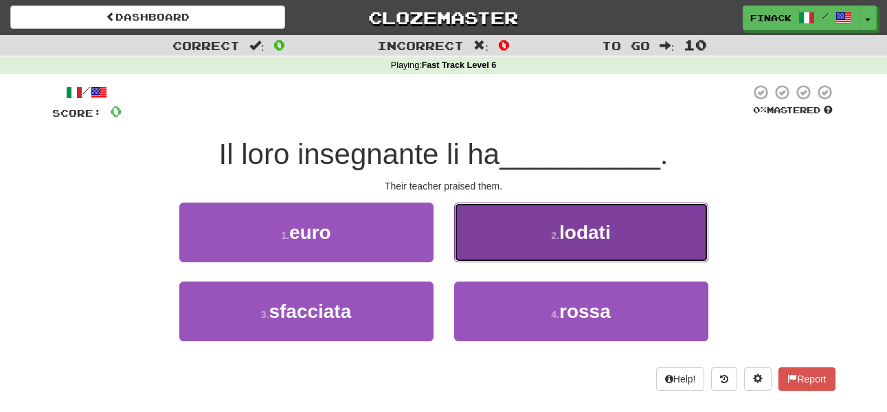
click at [532, 239] on button "2 . [GEOGRAPHIC_DATA]" at bounding box center [581, 233] width 254 height 60
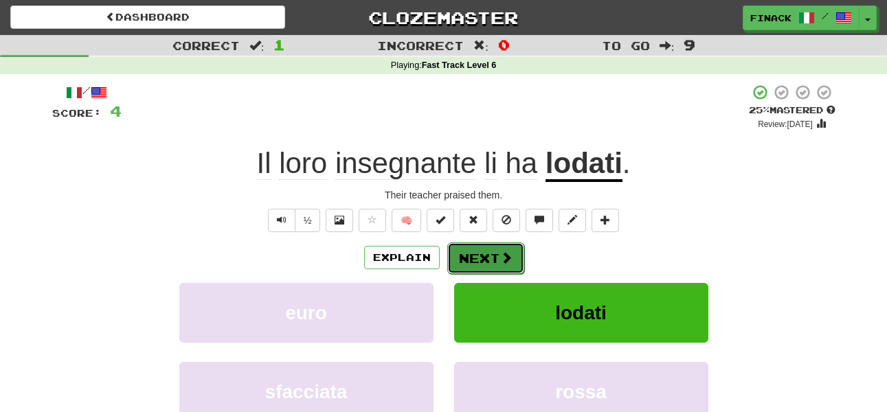
click at [476, 265] on button "Next" at bounding box center [486, 259] width 77 height 32
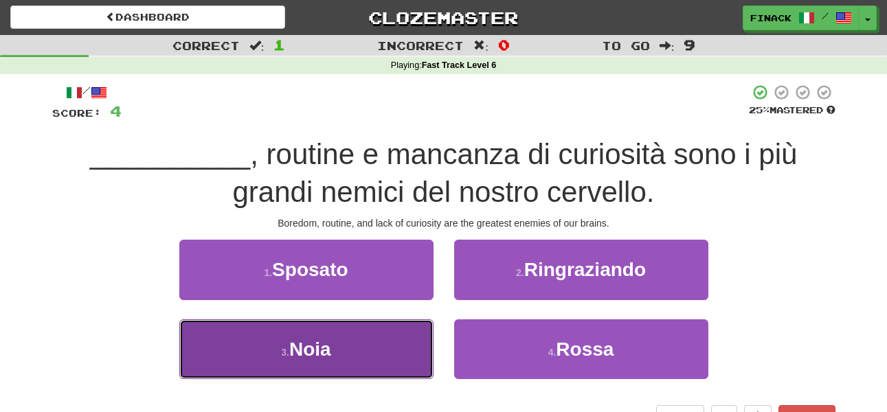
click at [380, 344] on button "3 . [GEOGRAPHIC_DATA]" at bounding box center [306, 350] width 254 height 60
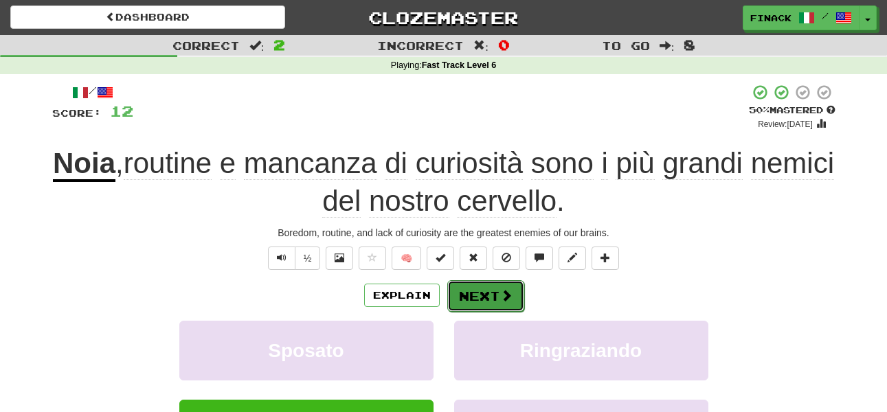
click at [483, 293] on button "Next" at bounding box center [486, 296] width 77 height 32
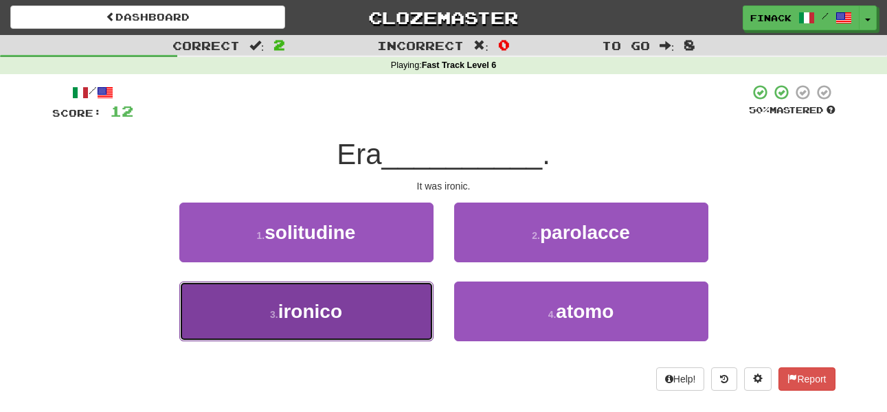
click at [392, 301] on button "3 . ironico" at bounding box center [306, 312] width 254 height 60
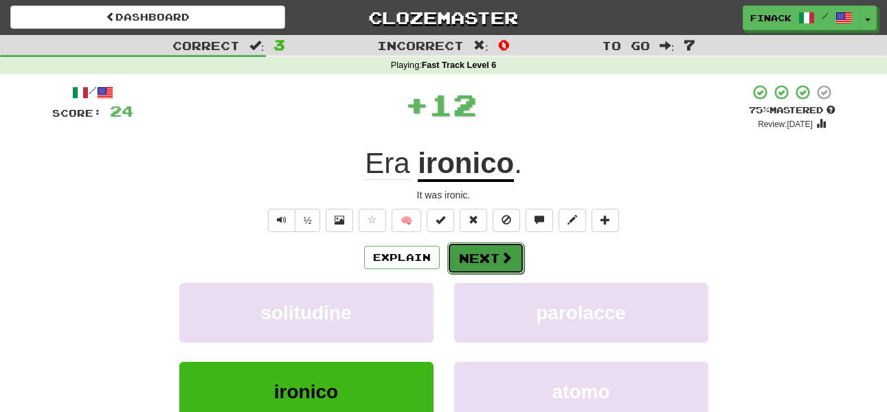
click at [474, 253] on button "Next" at bounding box center [486, 259] width 77 height 32
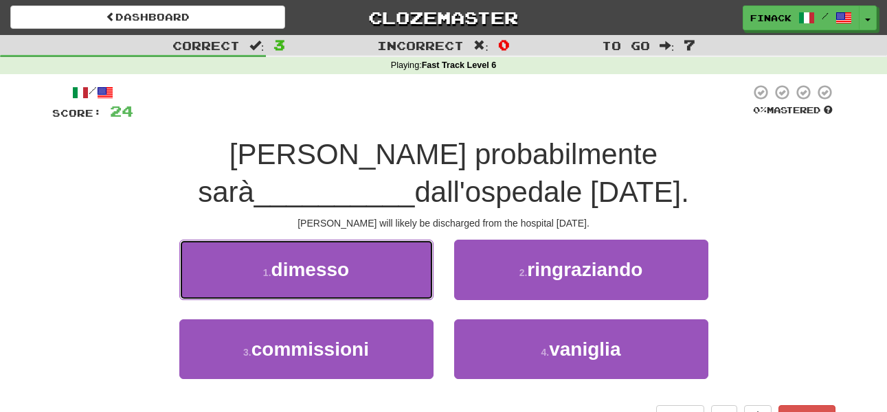
click at [391, 240] on button "1 . dimesso" at bounding box center [306, 270] width 254 height 60
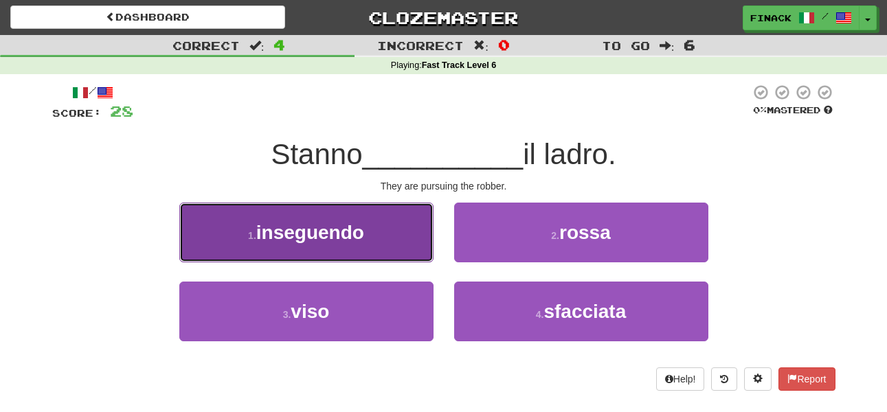
click at [388, 231] on button "1 . inseguendo" at bounding box center [306, 233] width 254 height 60
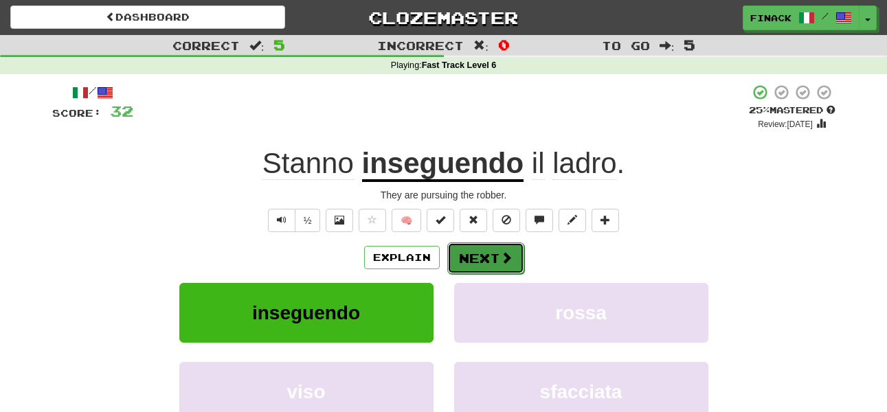
click at [478, 248] on button "Next" at bounding box center [486, 259] width 77 height 32
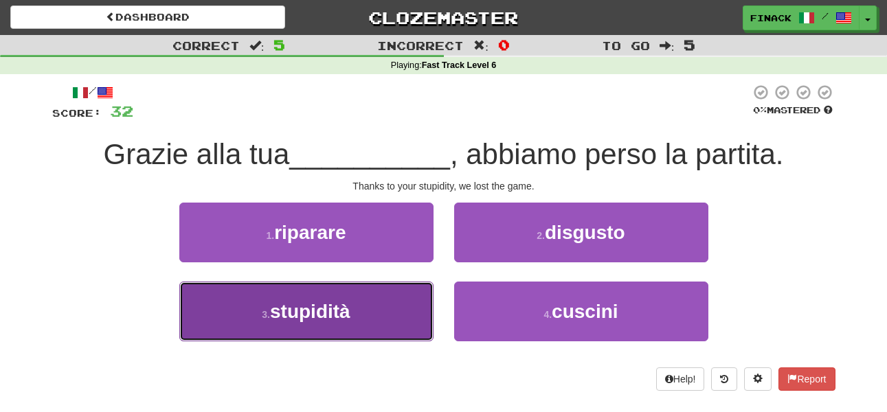
click at [362, 311] on button "3 . stupidità" at bounding box center [306, 312] width 254 height 60
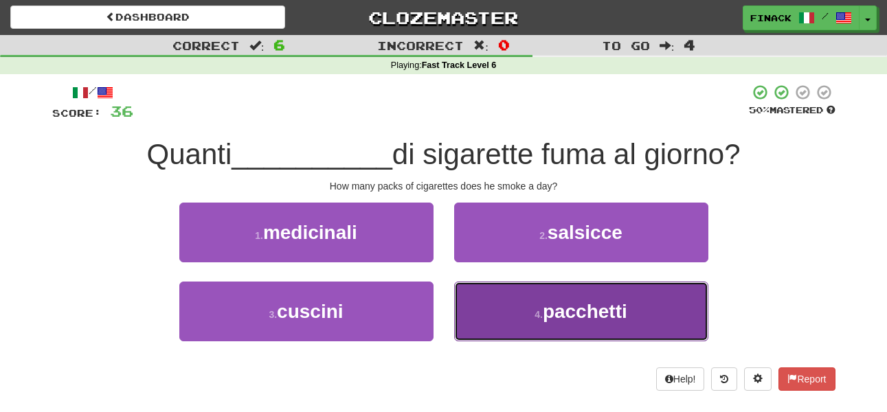
click at [500, 321] on button "4 . pacchetti" at bounding box center [581, 312] width 254 height 60
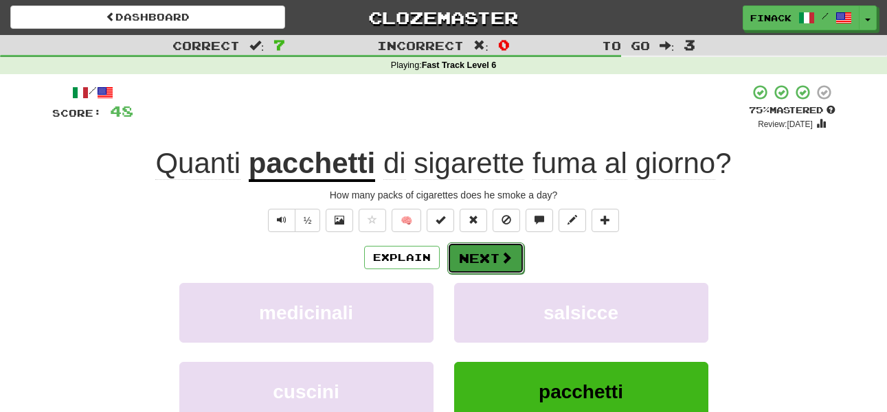
click at [503, 260] on span at bounding box center [506, 258] width 12 height 12
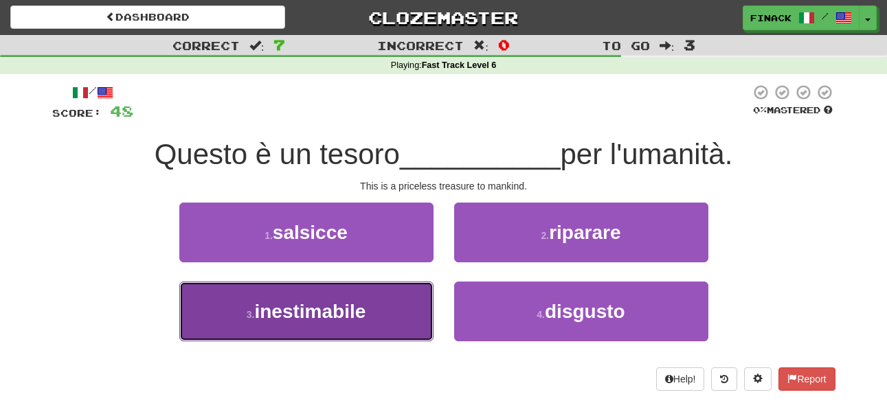
click at [401, 317] on button "3 . inestimabile" at bounding box center [306, 312] width 254 height 60
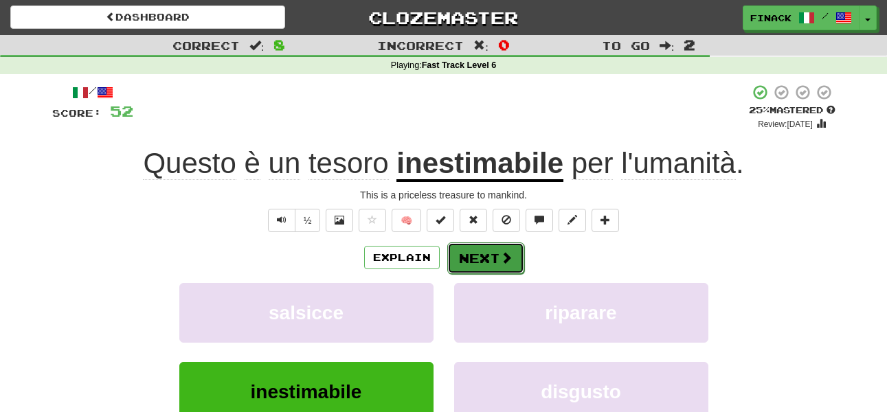
click at [494, 256] on button "Next" at bounding box center [486, 259] width 77 height 32
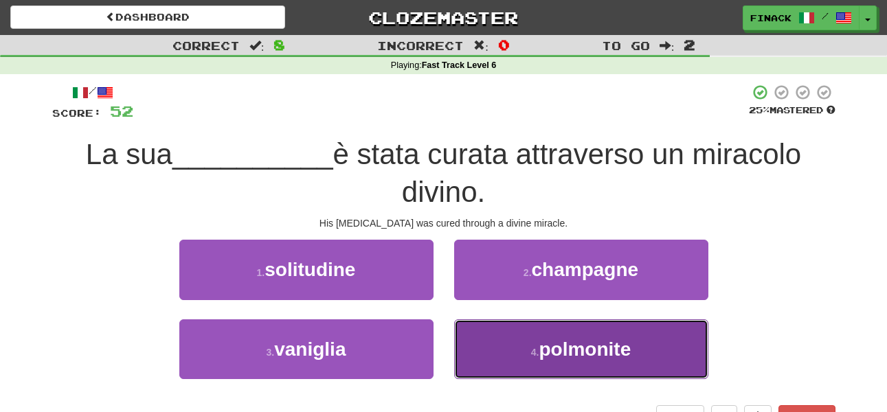
click at [528, 349] on button "4 . polmonite" at bounding box center [581, 350] width 254 height 60
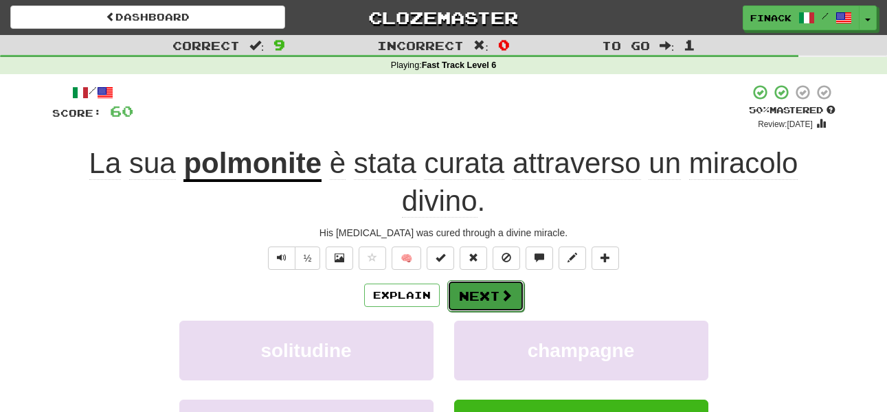
click at [489, 287] on button "Next" at bounding box center [486, 296] width 77 height 32
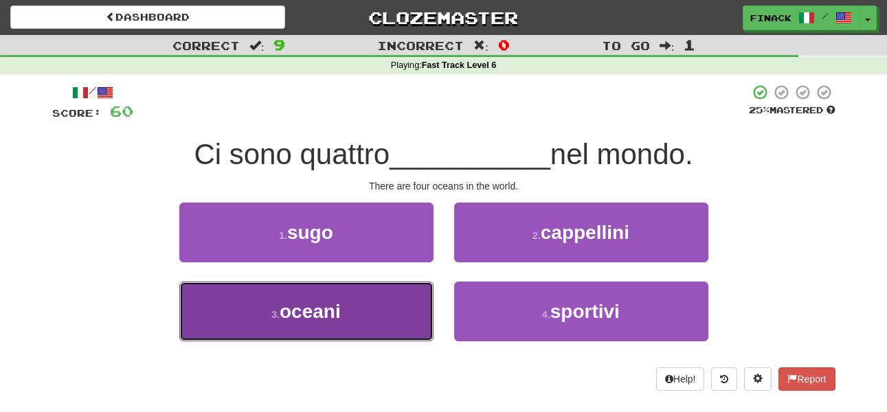
click at [366, 312] on button "3 . [GEOGRAPHIC_DATA]" at bounding box center [306, 312] width 254 height 60
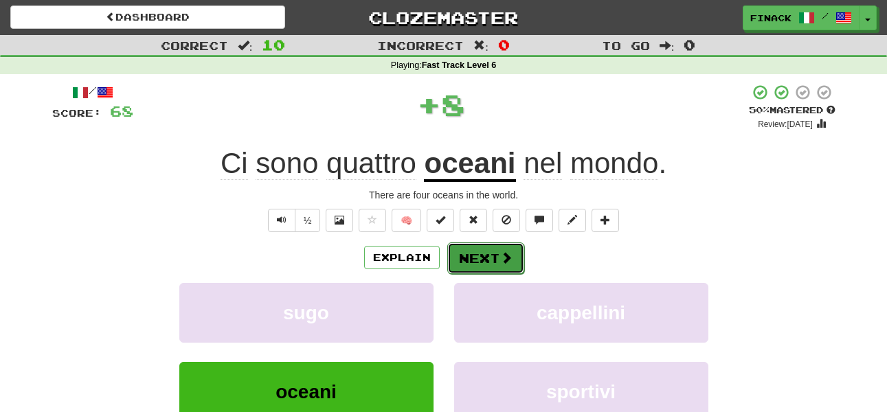
click at [491, 257] on button "Next" at bounding box center [486, 259] width 77 height 32
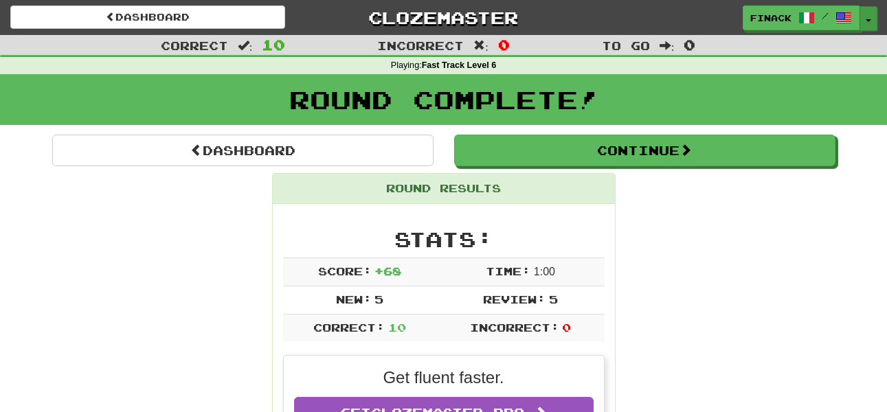
click at [865, 21] on button "Toggle Dropdown" at bounding box center [869, 18] width 18 height 25
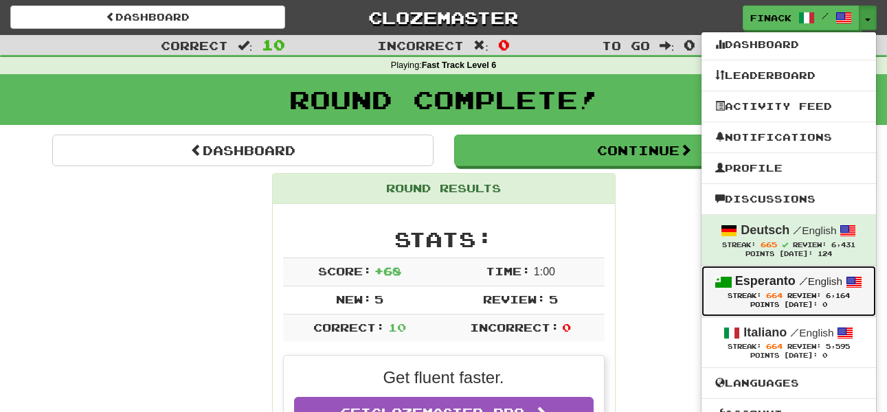
drag, startPoint x: 766, startPoint y: 296, endPoint x: 195, endPoint y: 89, distance: 607.2
click at [767, 296] on span "664" at bounding box center [775, 295] width 16 height 8
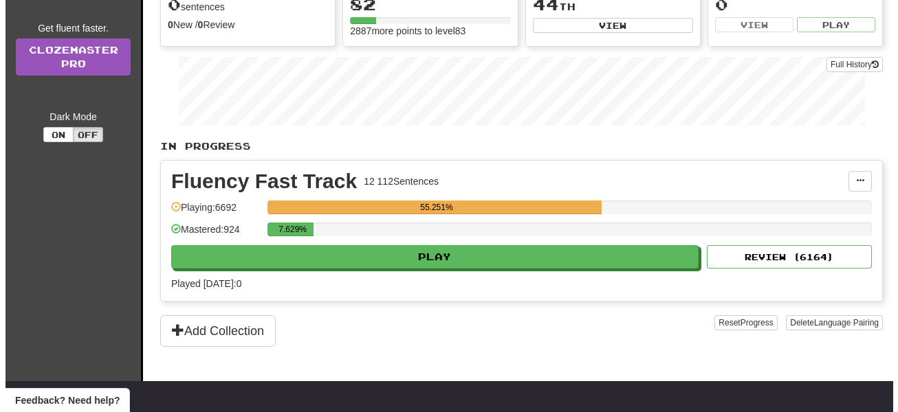
scroll to position [192, 0]
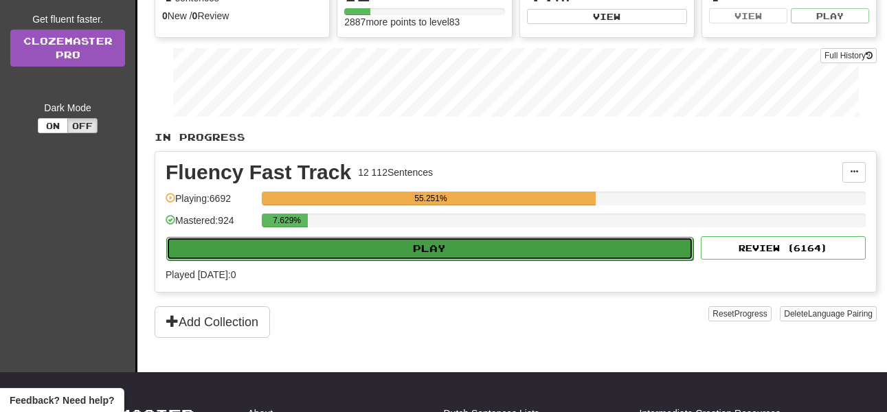
click at [408, 251] on button "Play" at bounding box center [429, 248] width 527 height 23
select select "**"
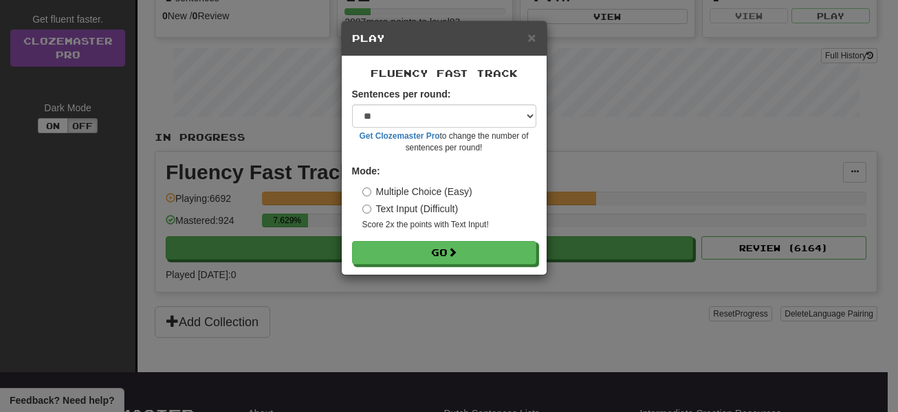
click at [473, 267] on div "Fluency Fast Track Sentences per round: * ** ** ** ** ** *** ******** Get Cloze…" at bounding box center [444, 165] width 205 height 219
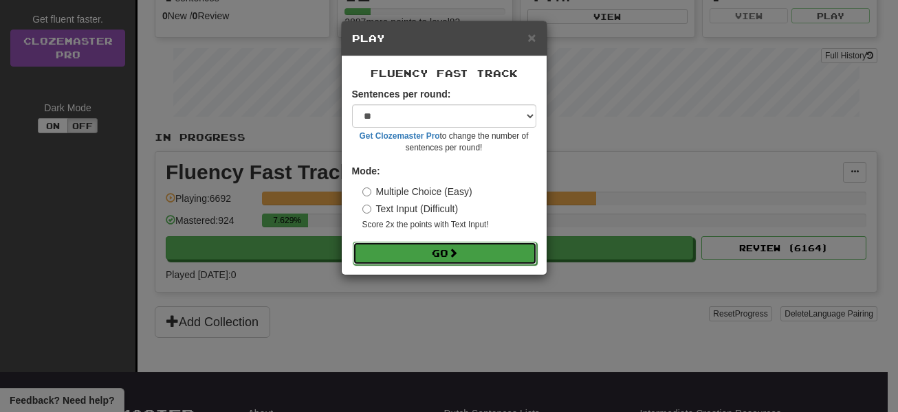
click at [455, 254] on span at bounding box center [453, 253] width 10 height 10
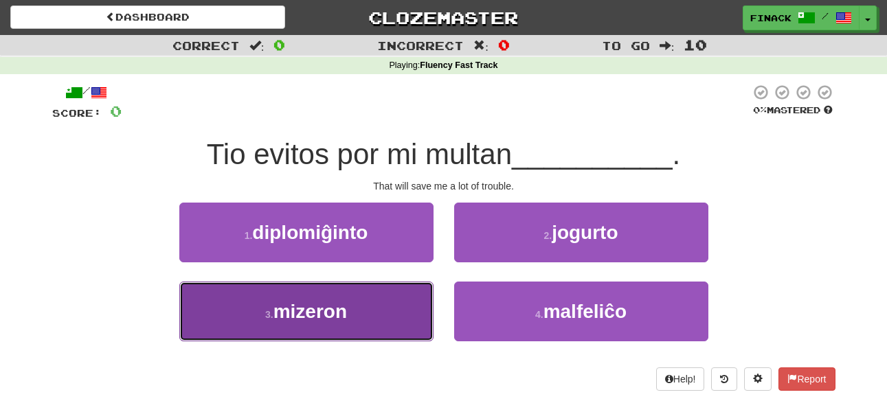
click at [389, 313] on button "3 . mizeron" at bounding box center [306, 312] width 254 height 60
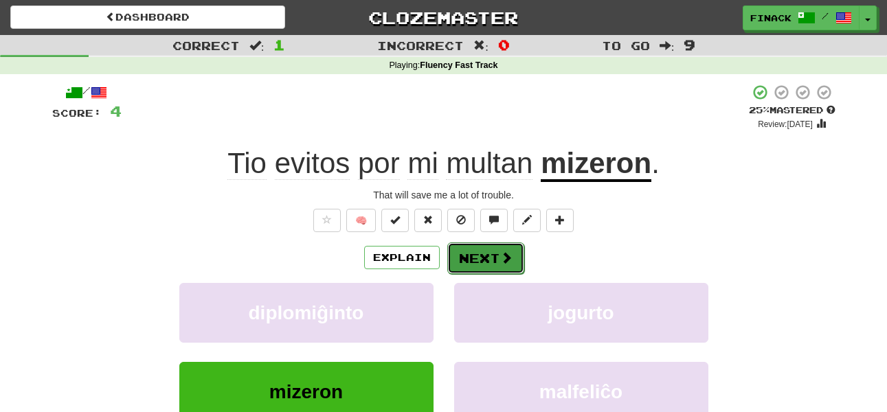
click at [485, 259] on button "Next" at bounding box center [486, 259] width 77 height 32
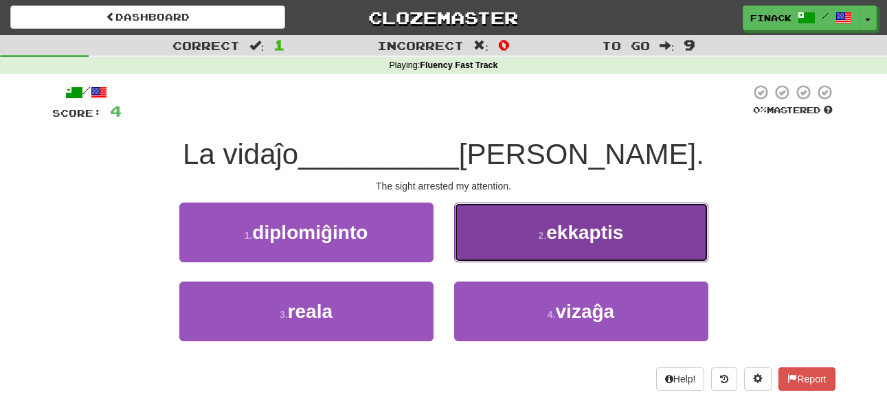
click at [504, 234] on button "2 . ekkaptis" at bounding box center [581, 233] width 254 height 60
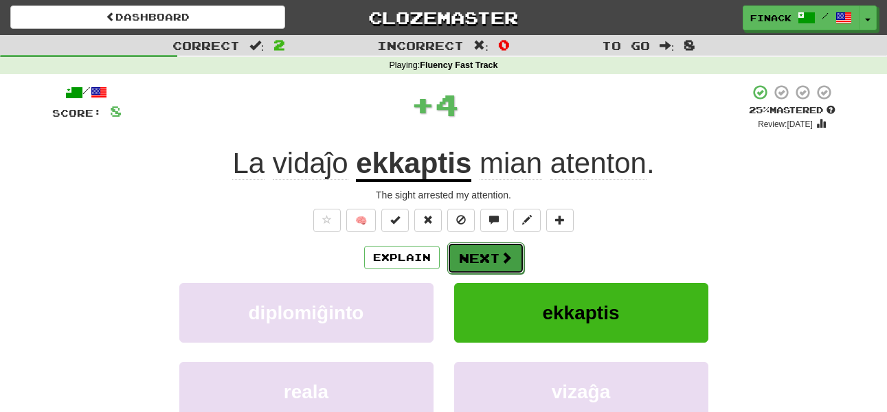
click at [494, 257] on button "Next" at bounding box center [486, 259] width 77 height 32
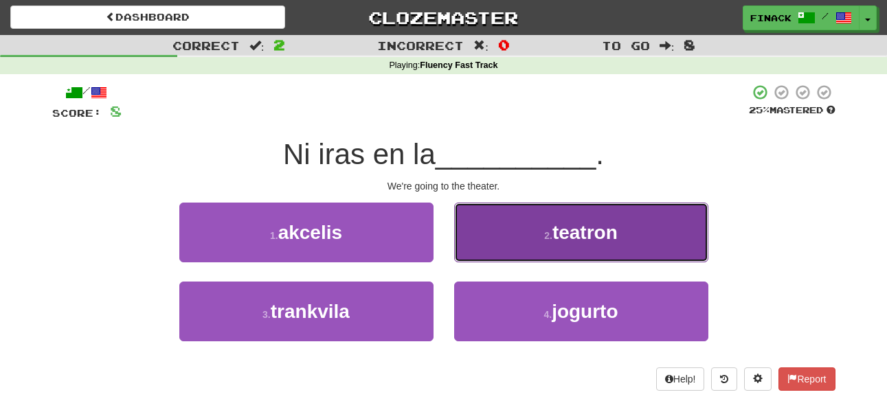
click at [511, 239] on button "2 . teatron" at bounding box center [581, 233] width 254 height 60
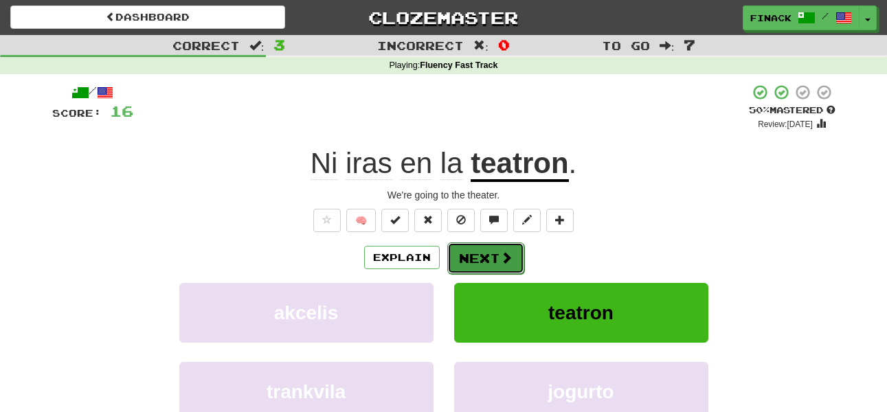
click at [475, 244] on button "Next" at bounding box center [486, 259] width 77 height 32
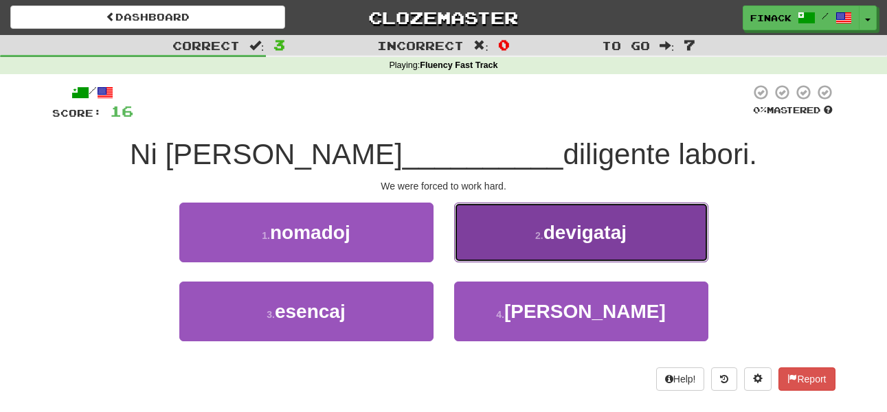
click at [518, 232] on button "2 . devigataj" at bounding box center [581, 233] width 254 height 60
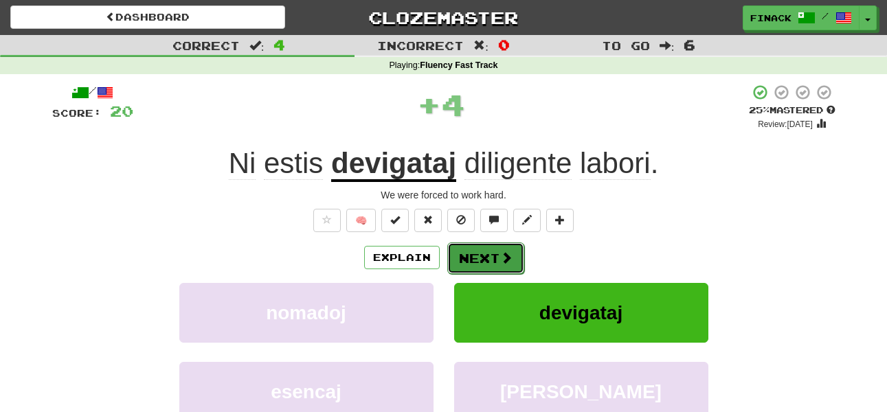
click at [477, 258] on button "Next" at bounding box center [486, 259] width 77 height 32
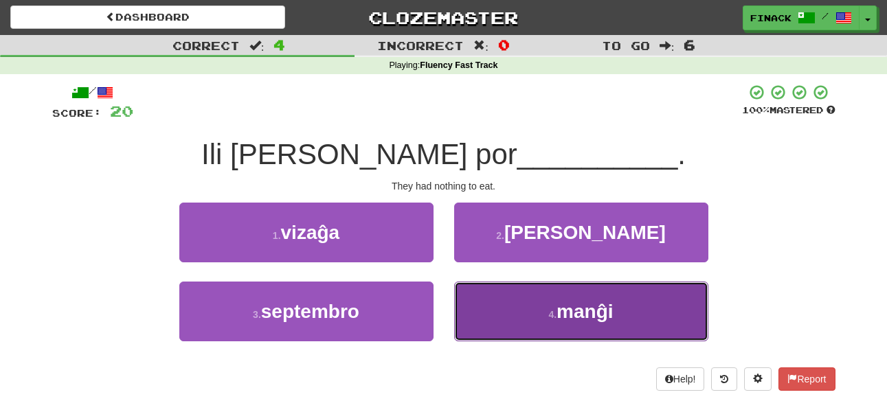
click at [512, 311] on button "4 . manĝi" at bounding box center [581, 312] width 254 height 60
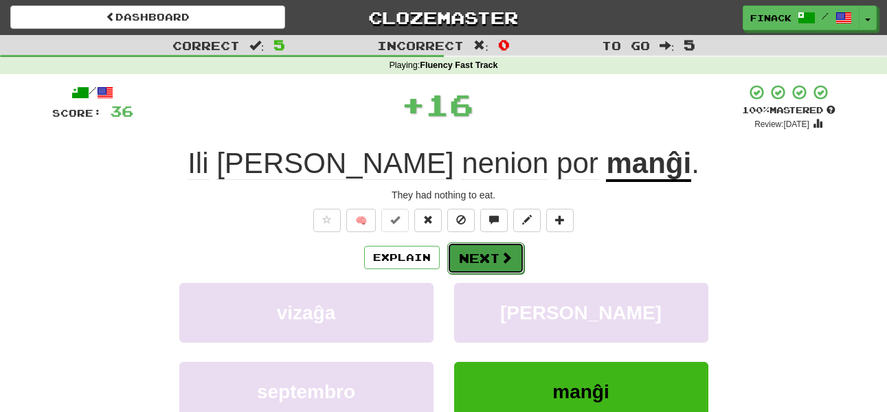
click at [492, 258] on button "Next" at bounding box center [486, 259] width 77 height 32
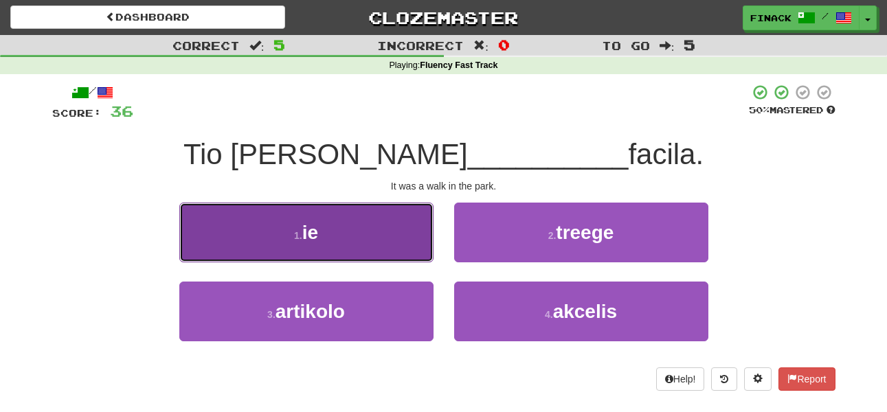
click at [399, 233] on button "1 . ie" at bounding box center [306, 233] width 254 height 60
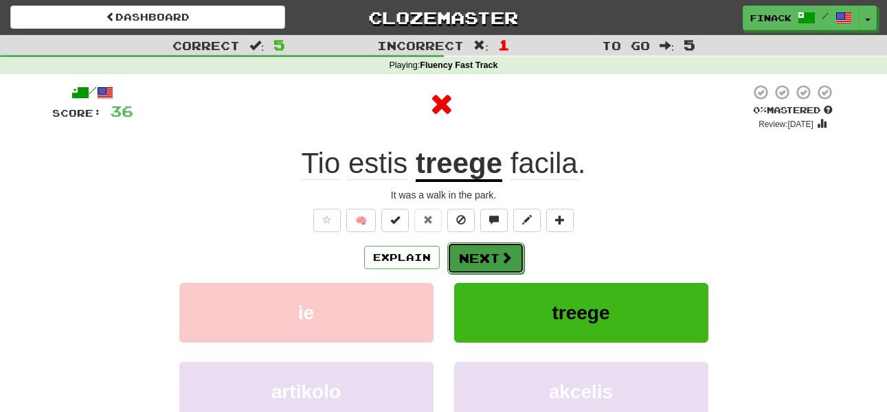
click at [492, 248] on button "Next" at bounding box center [486, 259] width 77 height 32
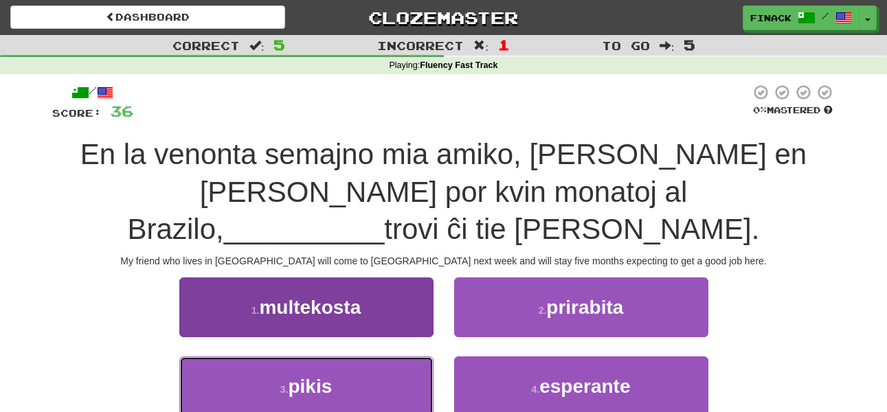
click at [329, 393] on span "pikis" at bounding box center [310, 386] width 44 height 21
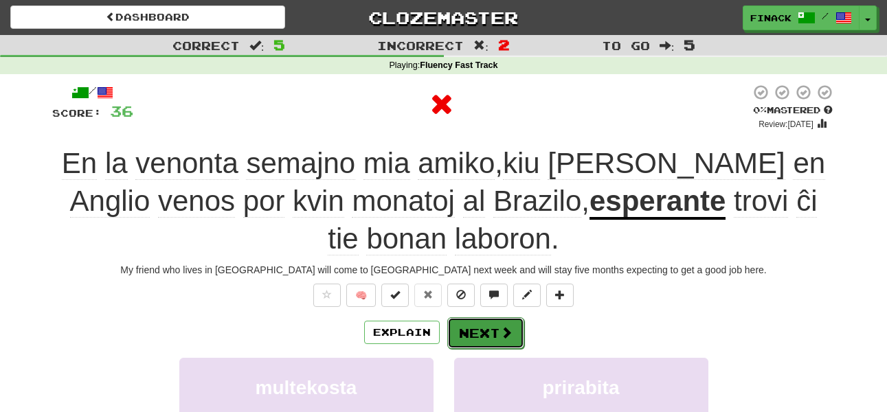
click at [452, 338] on button "Next" at bounding box center [486, 334] width 77 height 32
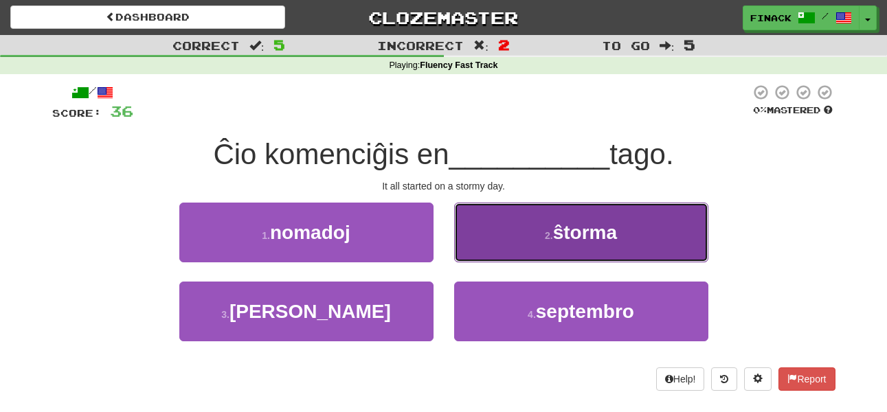
click at [500, 241] on button "2 . ŝtorma" at bounding box center [581, 233] width 254 height 60
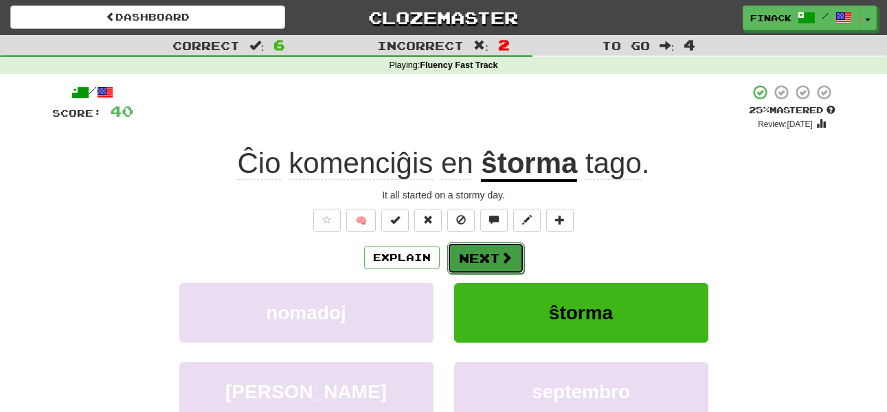
click at [501, 265] on button "Next" at bounding box center [486, 259] width 77 height 32
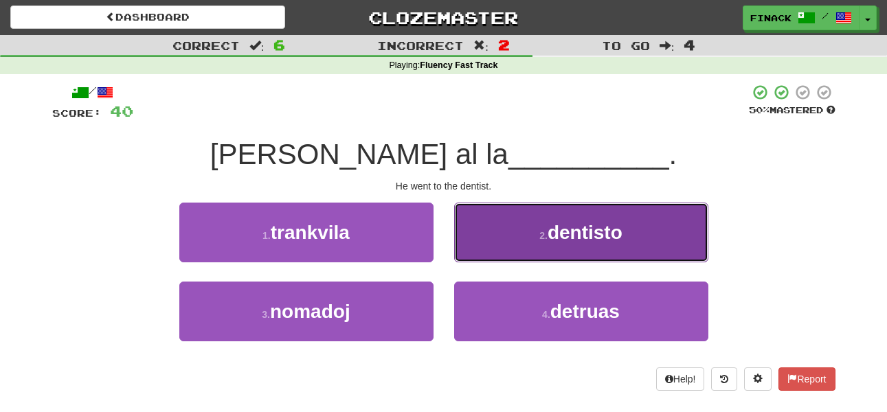
click at [541, 222] on button "2 . dentisto" at bounding box center [581, 233] width 254 height 60
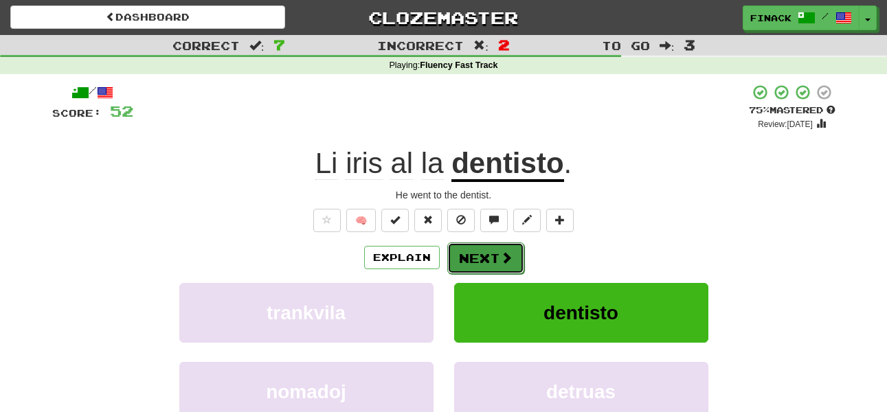
click at [479, 256] on button "Next" at bounding box center [486, 259] width 77 height 32
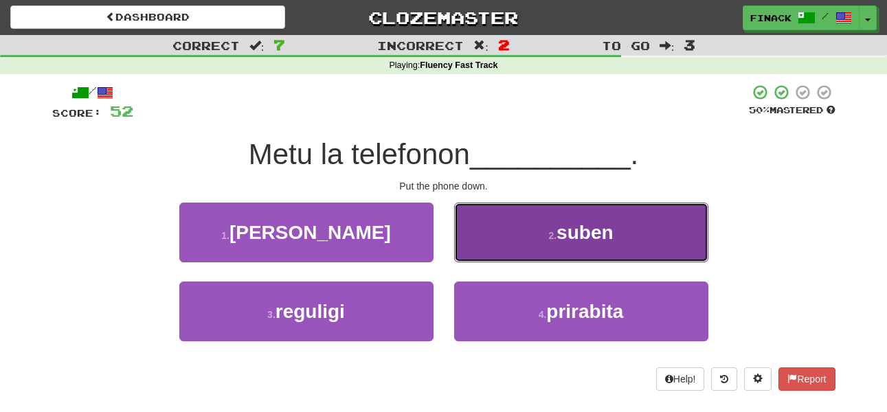
click at [526, 240] on button "2 . suben" at bounding box center [581, 233] width 254 height 60
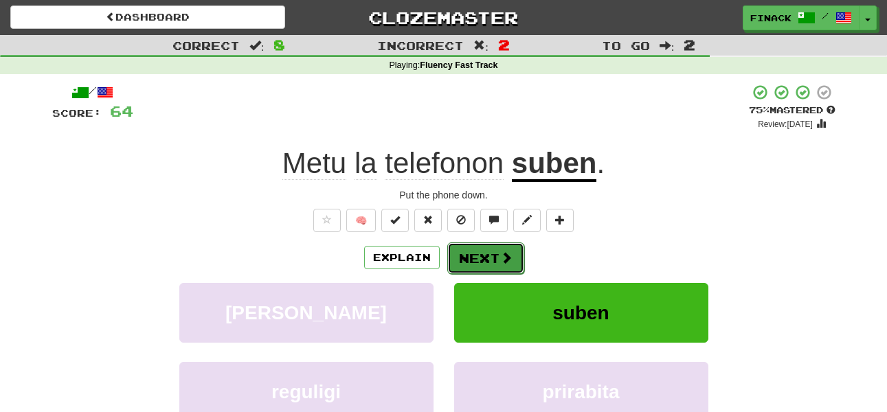
click at [481, 257] on button "Next" at bounding box center [486, 259] width 77 height 32
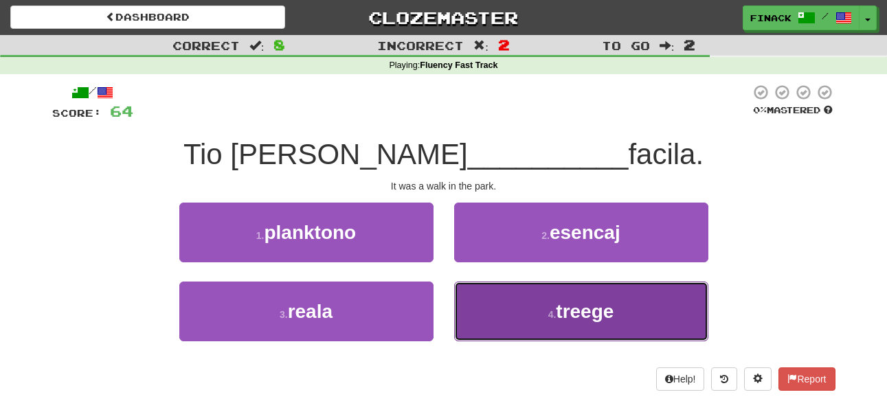
click at [487, 317] on button "4 . treege" at bounding box center [581, 312] width 254 height 60
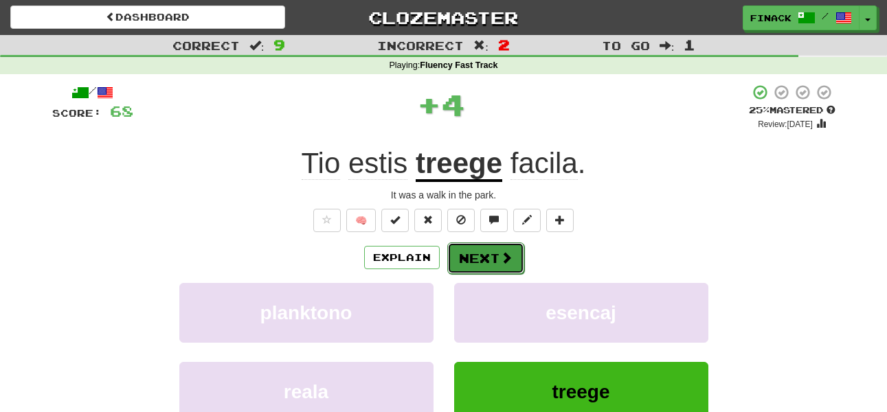
click at [475, 262] on button "Next" at bounding box center [486, 259] width 77 height 32
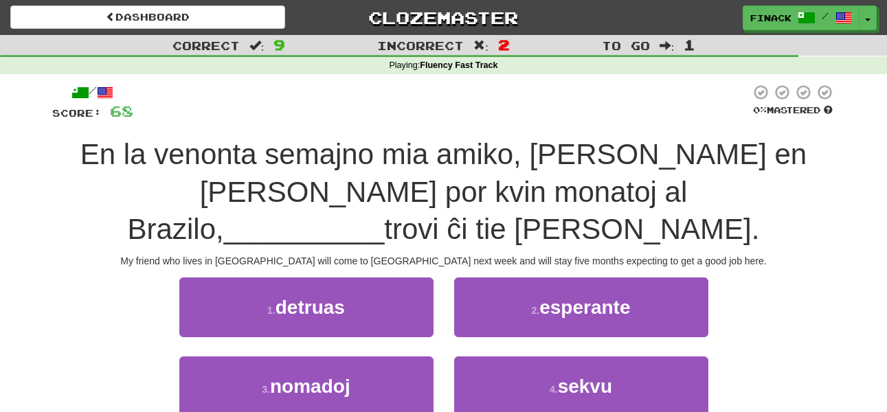
click at [481, 267] on div "My friend who lives in England will come to Brazil next week and will stay five…" at bounding box center [444, 261] width 784 height 14
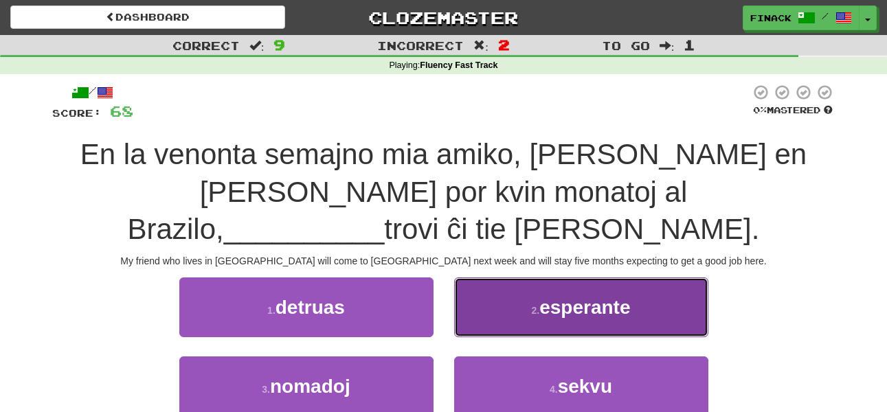
click at [489, 289] on button "2 . esperante" at bounding box center [581, 308] width 254 height 60
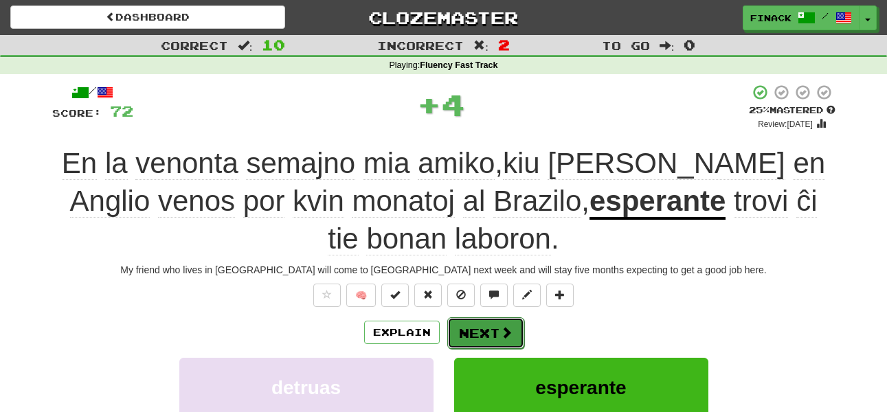
click at [481, 333] on button "Next" at bounding box center [486, 334] width 77 height 32
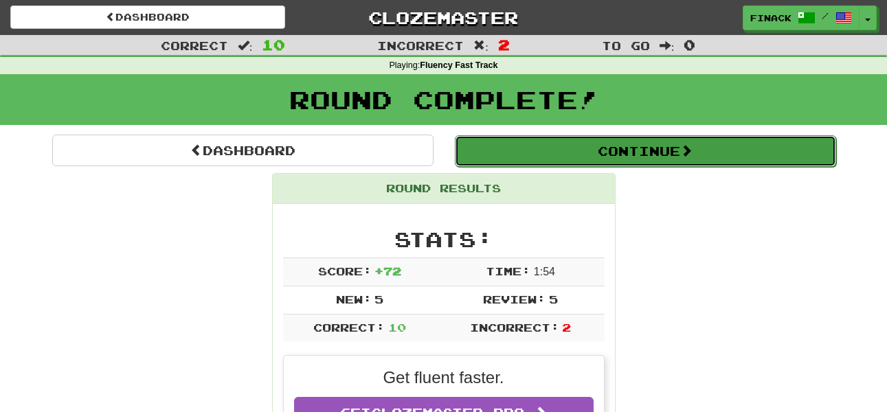
click at [517, 155] on button "Continue" at bounding box center [646, 151] width 382 height 32
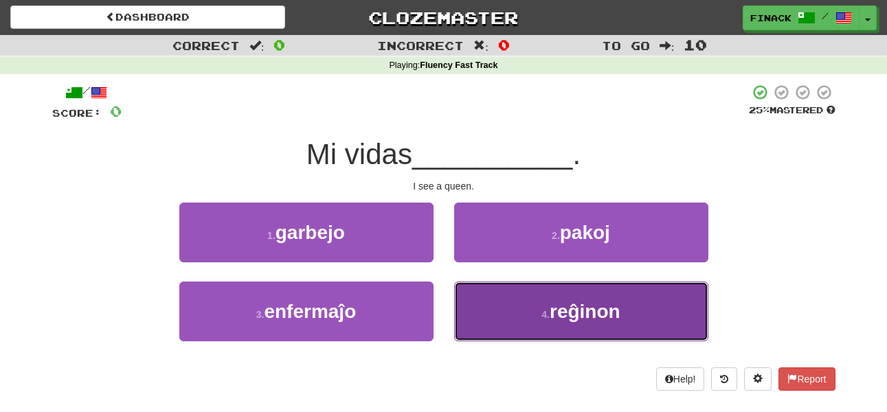
click at [501, 315] on button "4 . reĝinon" at bounding box center [581, 312] width 254 height 60
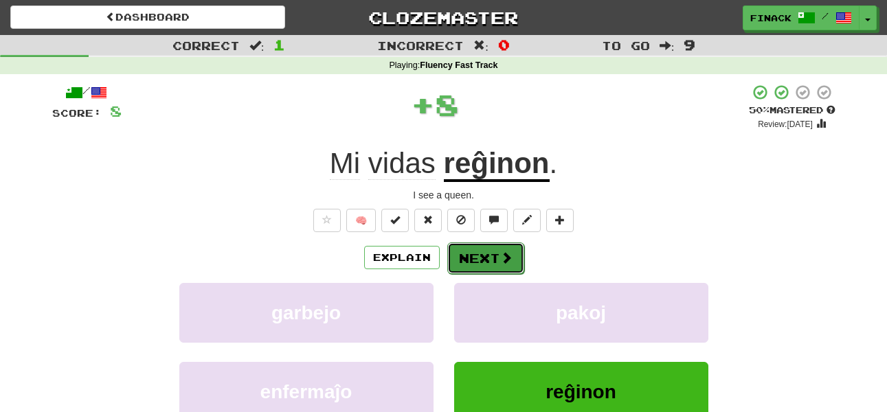
click at [487, 261] on button "Next" at bounding box center [486, 259] width 77 height 32
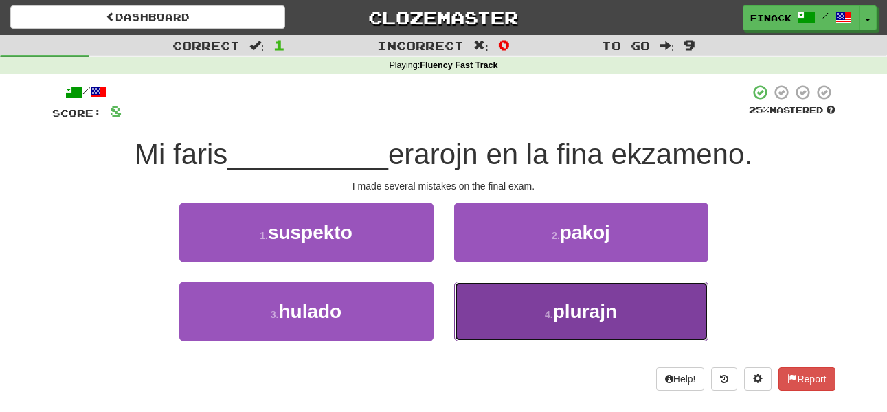
click at [500, 315] on button "4 . plurajn" at bounding box center [581, 312] width 254 height 60
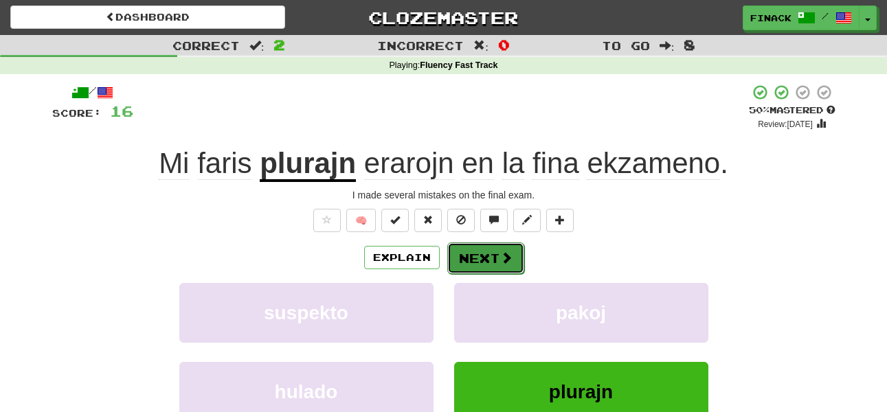
click at [494, 256] on button "Next" at bounding box center [486, 259] width 77 height 32
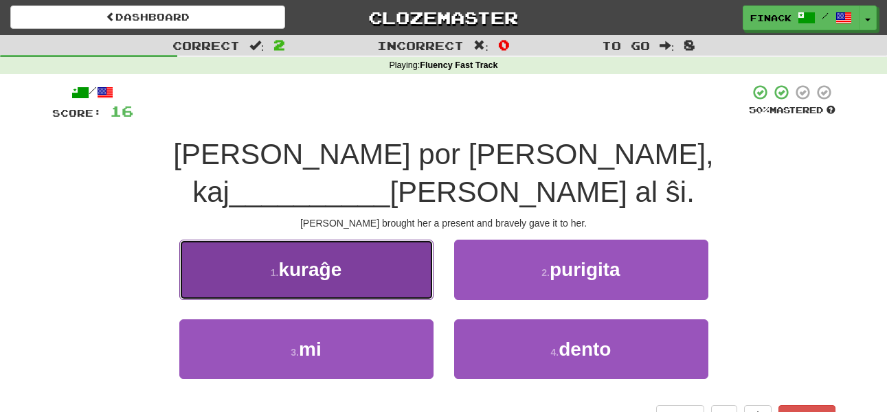
click at [422, 243] on button "1 . kuraĝe" at bounding box center [306, 270] width 254 height 60
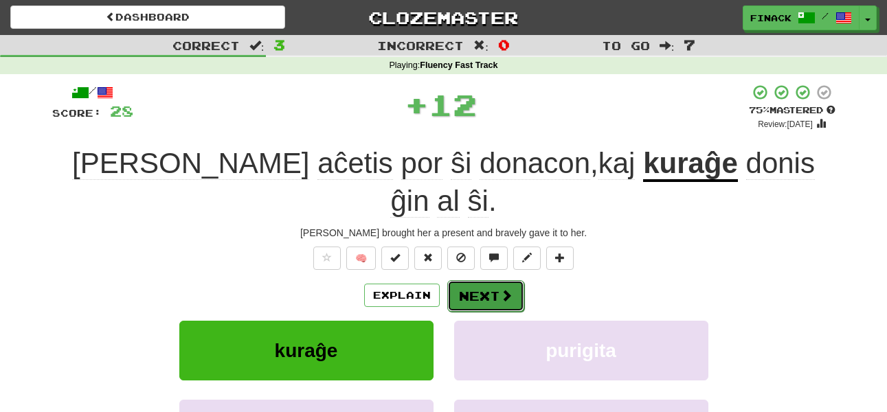
click at [477, 280] on button "Next" at bounding box center [486, 296] width 77 height 32
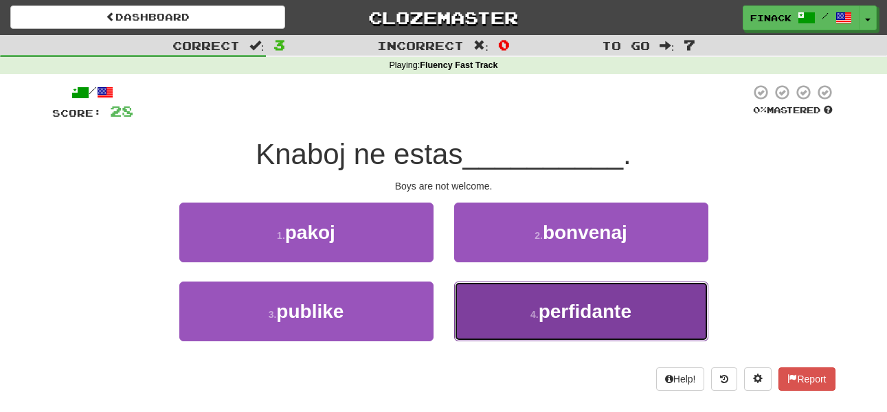
click at [504, 300] on button "4 . perfidante" at bounding box center [581, 312] width 254 height 60
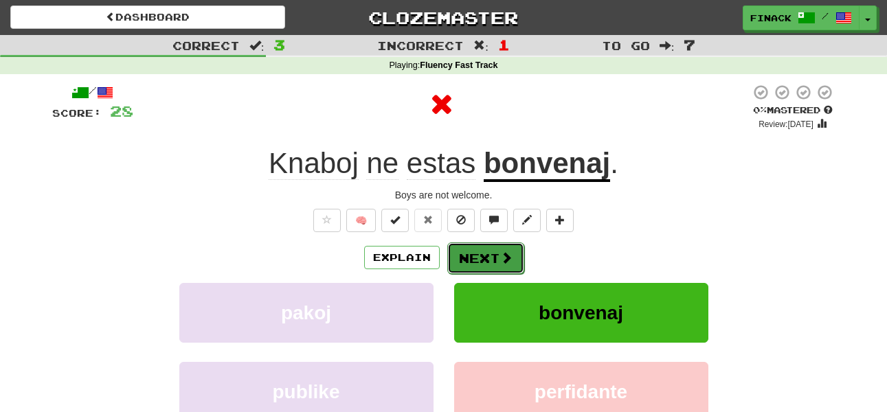
click at [487, 254] on button "Next" at bounding box center [486, 259] width 77 height 32
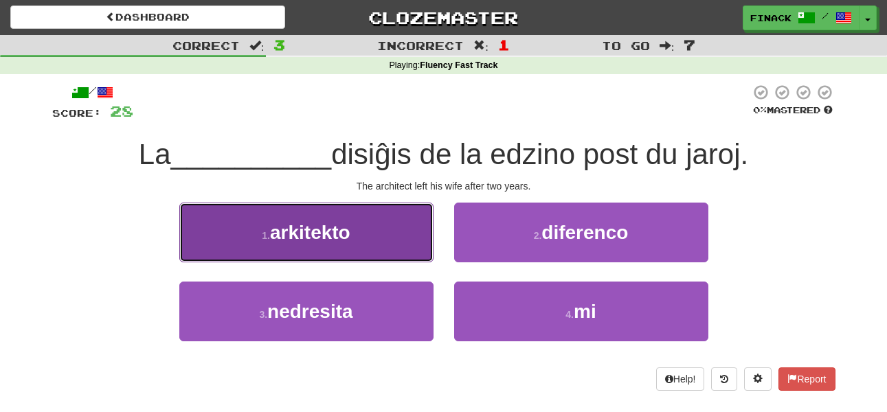
click at [400, 247] on button "1 . arkitekto" at bounding box center [306, 233] width 254 height 60
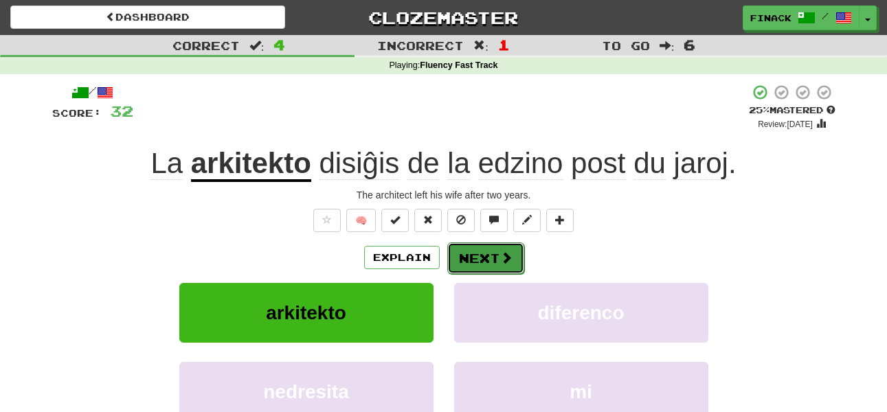
click at [485, 250] on button "Next" at bounding box center [486, 259] width 77 height 32
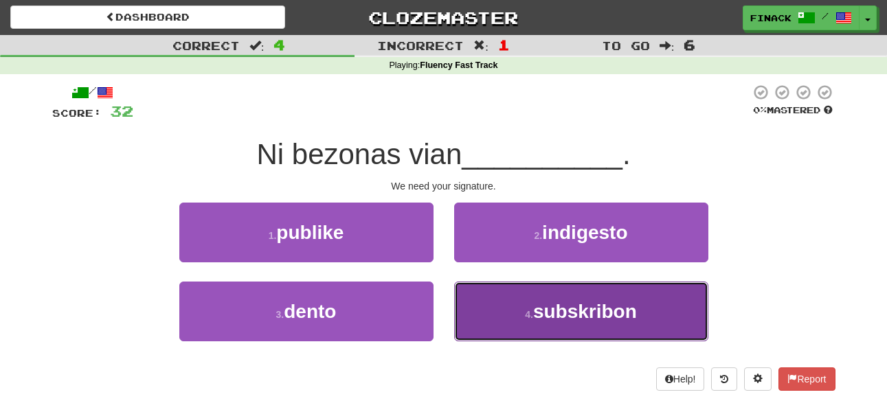
click at [526, 315] on small "4 ." at bounding box center [529, 314] width 8 height 11
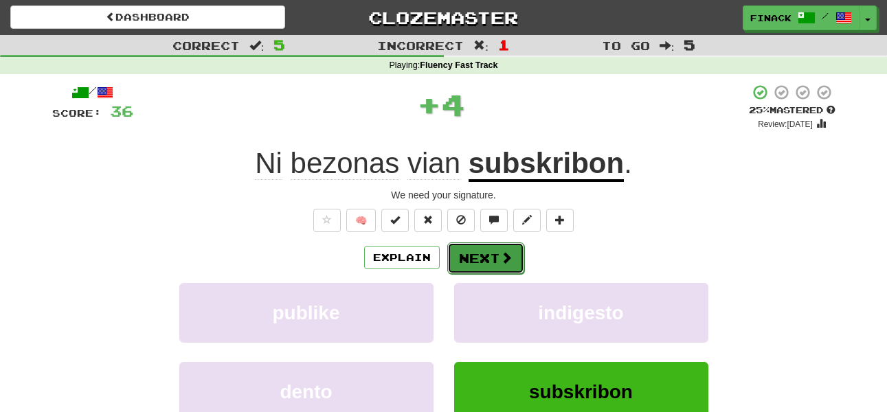
click at [485, 261] on button "Next" at bounding box center [486, 259] width 77 height 32
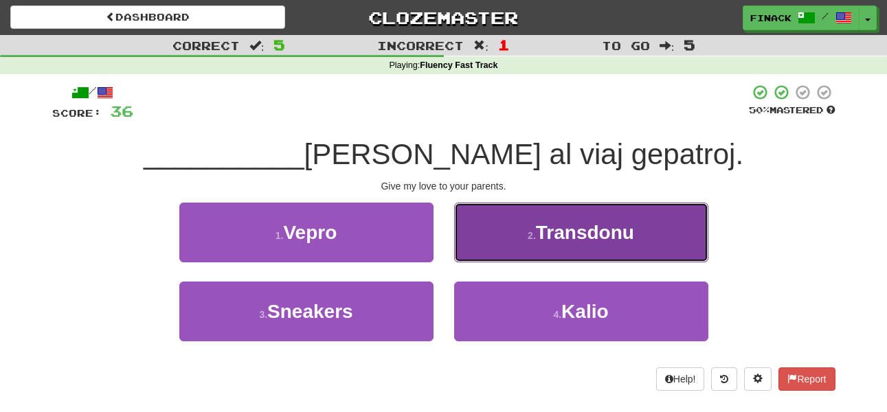
click at [485, 236] on button "2 . Transdonu" at bounding box center [581, 233] width 254 height 60
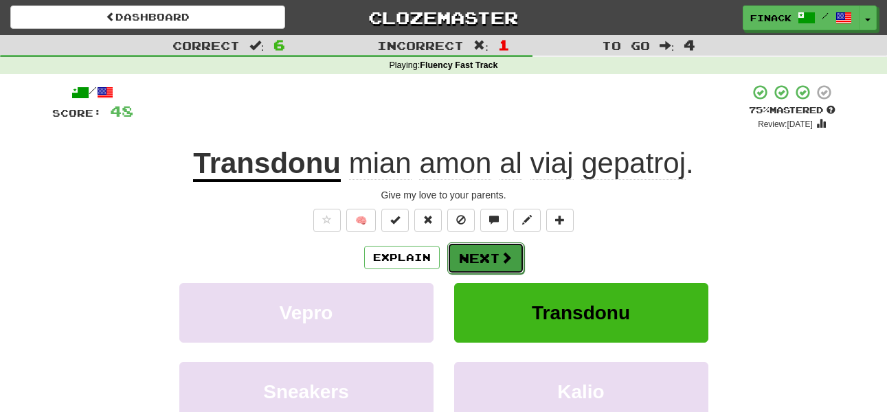
click at [475, 254] on button "Next" at bounding box center [486, 259] width 77 height 32
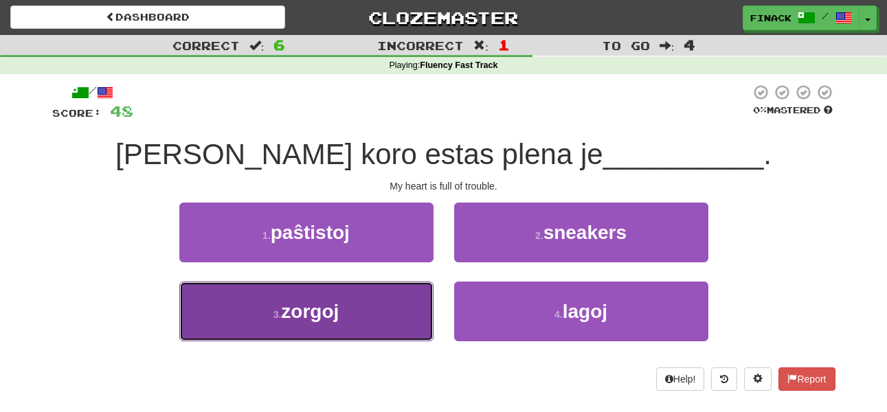
click at [353, 303] on button "3 . zorgoj" at bounding box center [306, 312] width 254 height 60
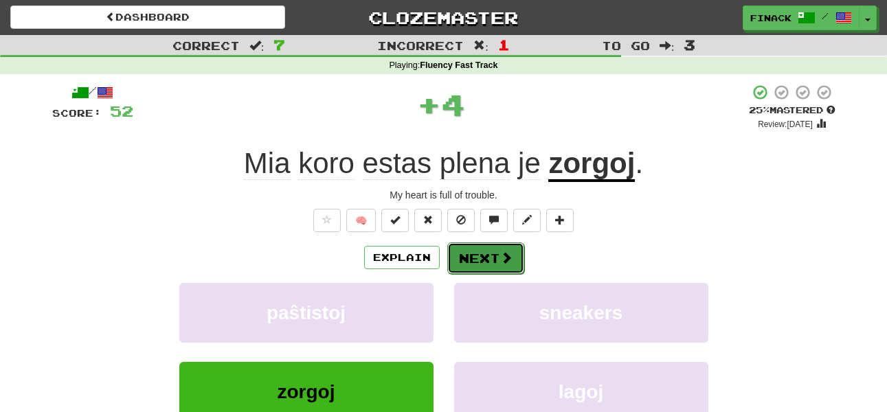
click at [479, 254] on button "Next" at bounding box center [486, 259] width 77 height 32
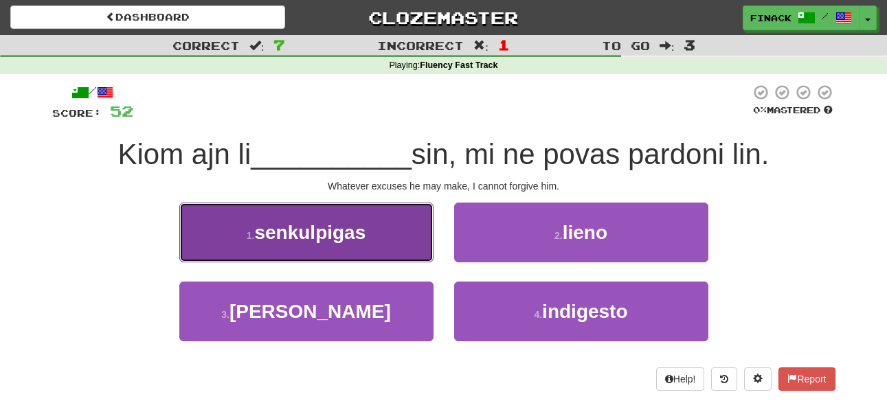
click at [413, 231] on button "1 . senkulpigas" at bounding box center [306, 233] width 254 height 60
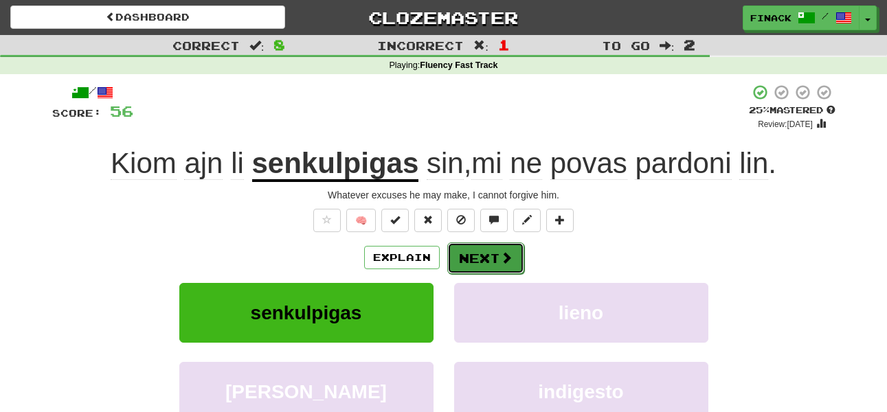
click at [505, 255] on span at bounding box center [506, 258] width 12 height 12
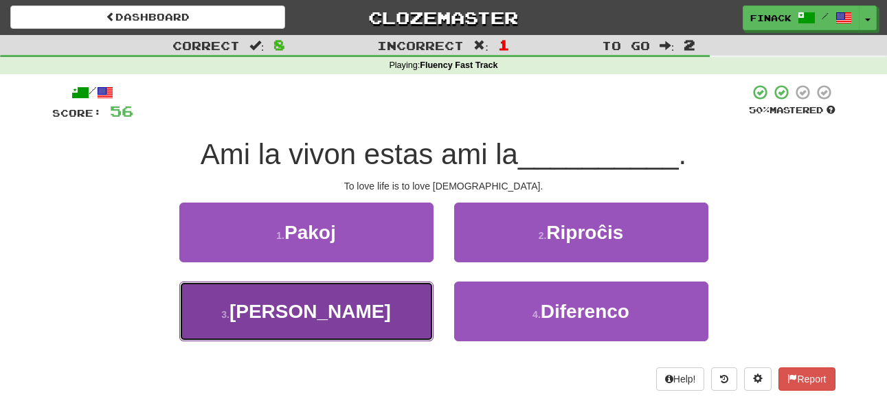
click at [381, 294] on button "3 . Dion" at bounding box center [306, 312] width 254 height 60
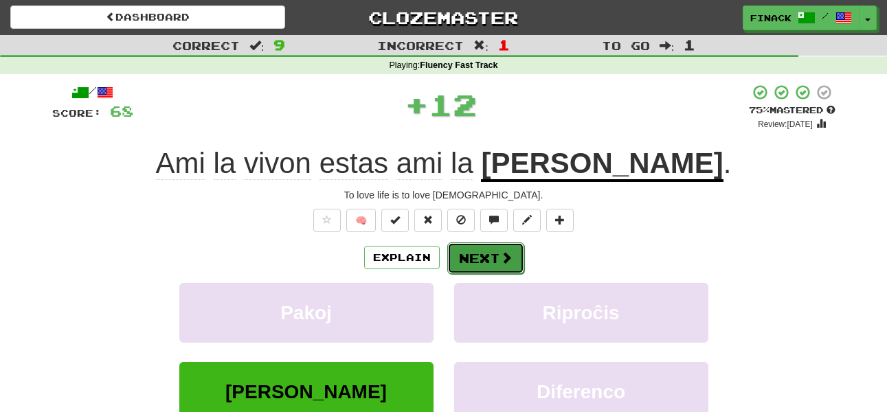
click at [497, 259] on button "Next" at bounding box center [486, 259] width 77 height 32
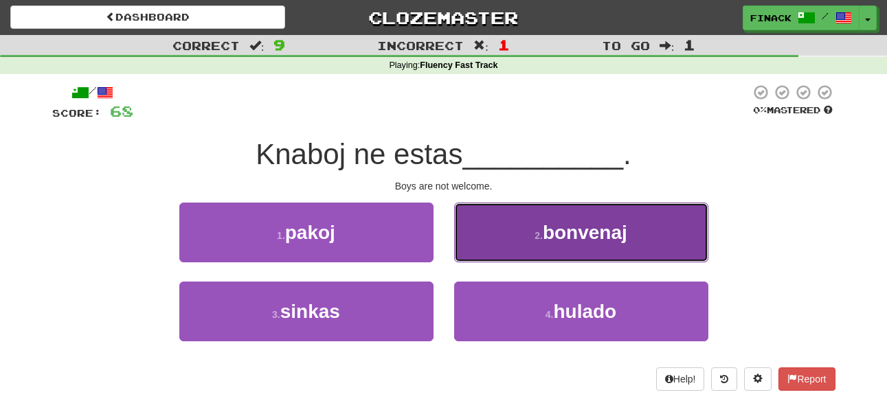
click at [500, 251] on button "2 . bonvenaj" at bounding box center [581, 233] width 254 height 60
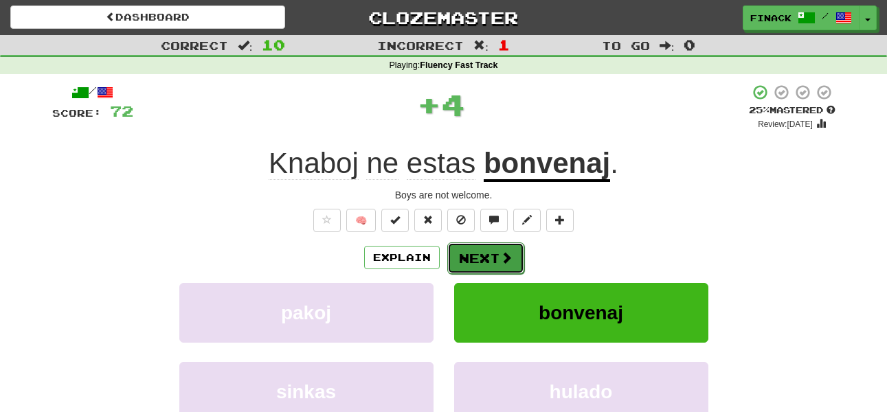
click at [481, 261] on button "Next" at bounding box center [486, 259] width 77 height 32
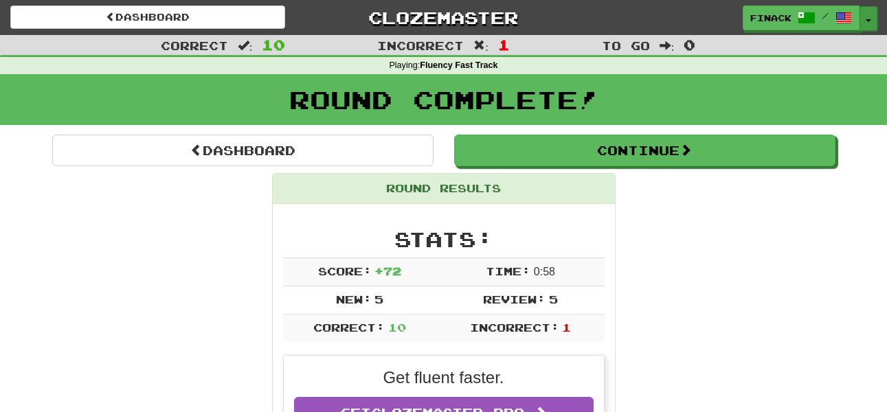
click at [872, 19] on button "Toggle Dropdown" at bounding box center [869, 18] width 18 height 25
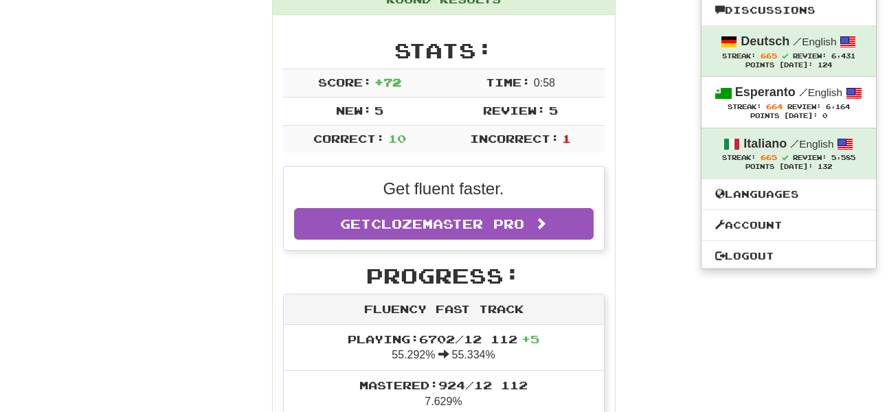
scroll to position [192, 0]
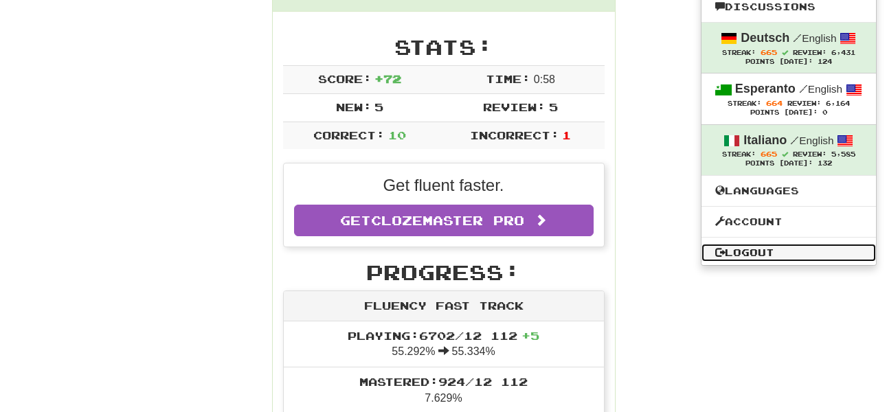
click at [767, 251] on link "Logout" at bounding box center [789, 253] width 175 height 18
